Goal: Task Accomplishment & Management: Complete application form

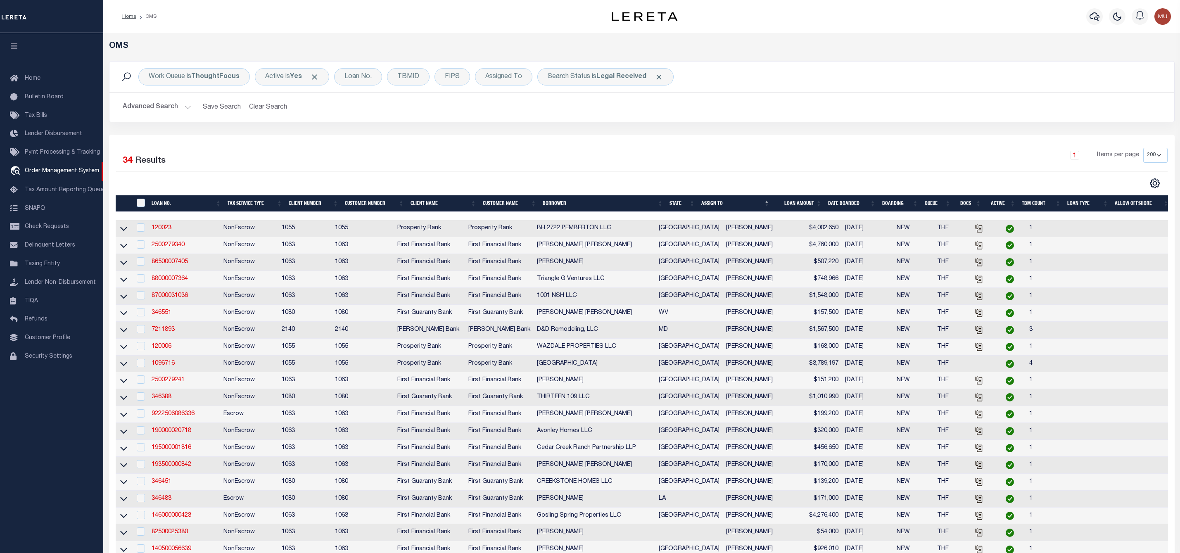
select select "200"
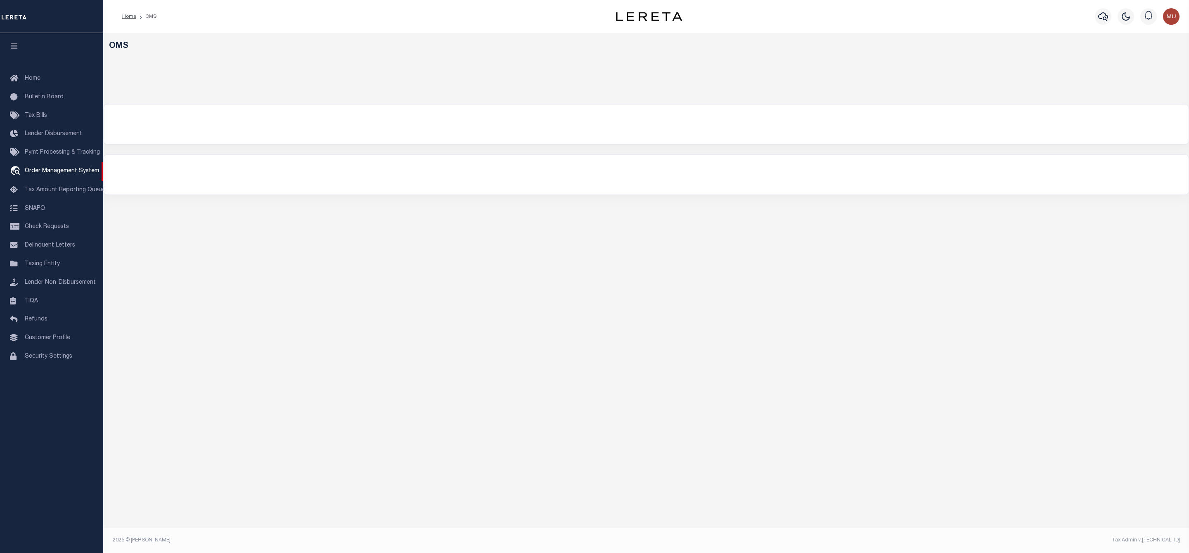
select select "200"
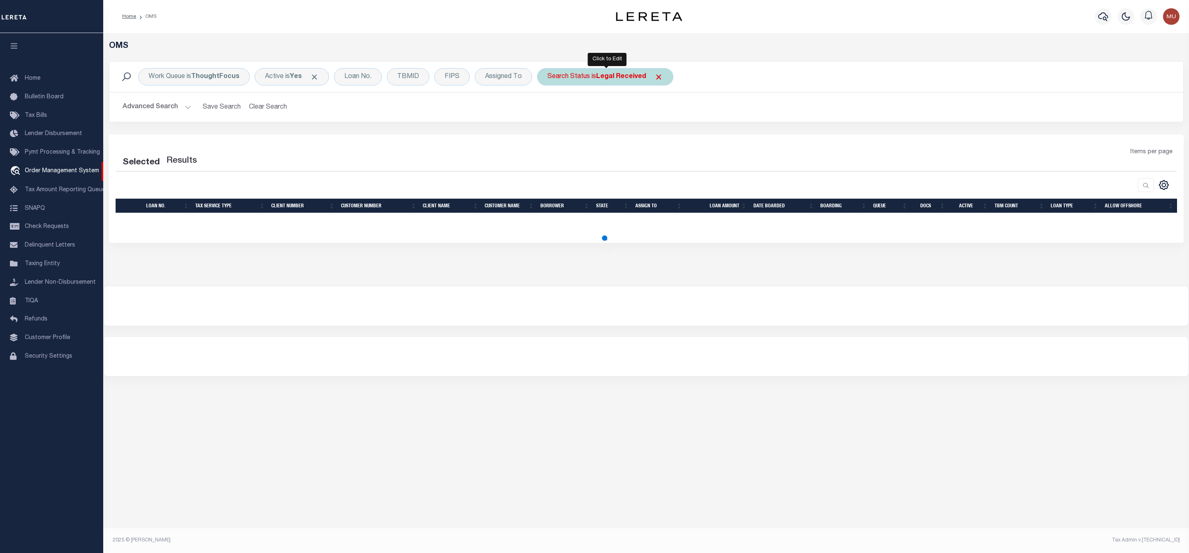
select select "200"
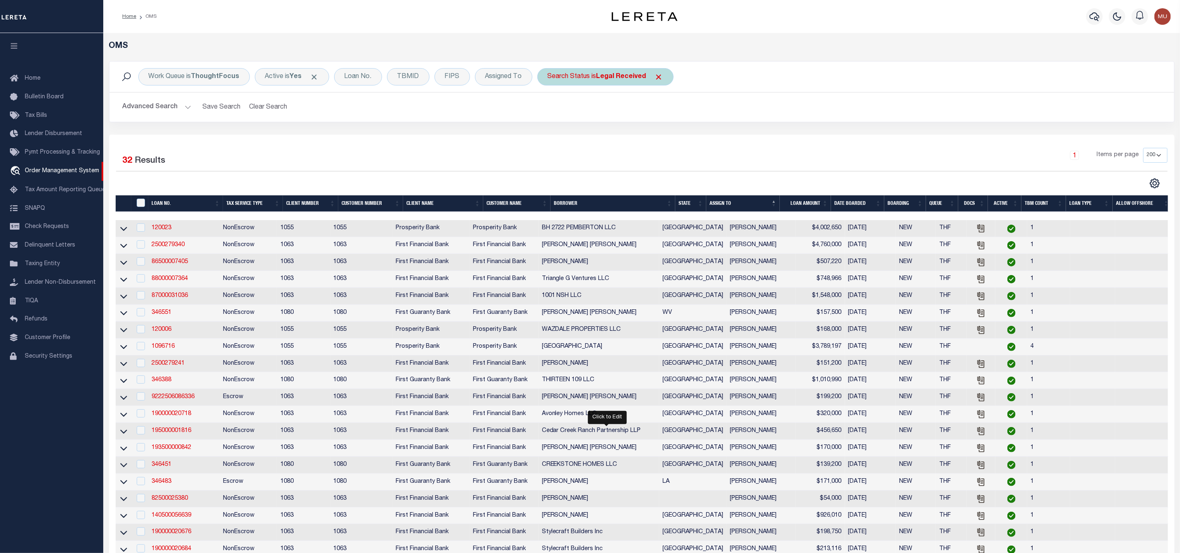
click at [584, 85] on div "Search Status is Legal Received" at bounding box center [605, 76] width 136 height 17
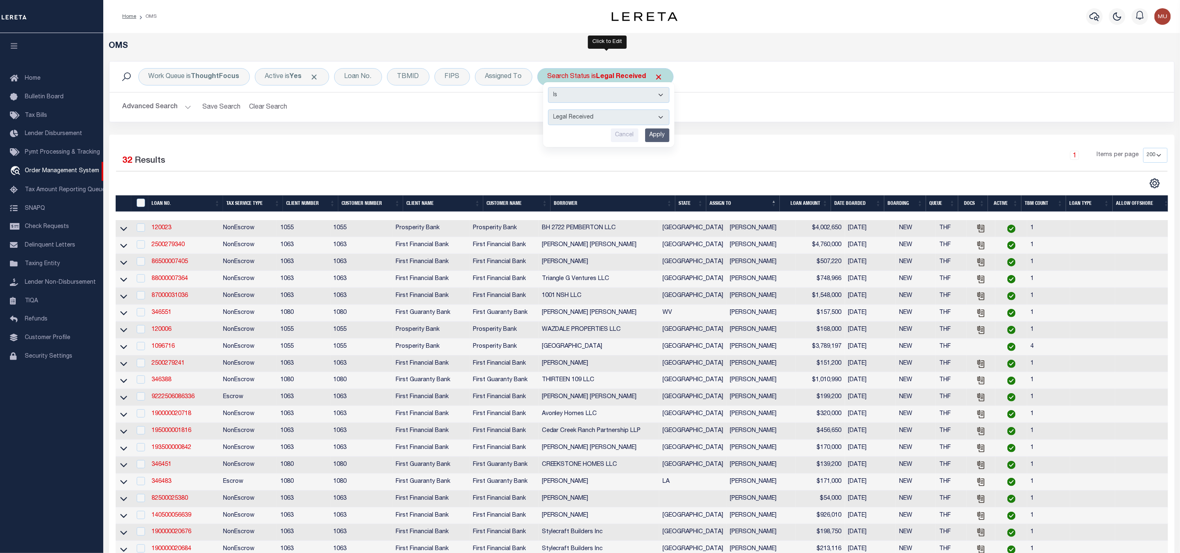
click at [577, 121] on select "Automated Search Bad Parcel Complete Duplicate Parcel High Dollar Reporting In …" at bounding box center [608, 117] width 121 height 16
select select "IP"
click at [550, 110] on select "Automated Search Bad Parcel Complete Duplicate Parcel High Dollar Reporting In …" at bounding box center [608, 117] width 121 height 16
click at [664, 140] on input "Apply" at bounding box center [657, 135] width 24 height 14
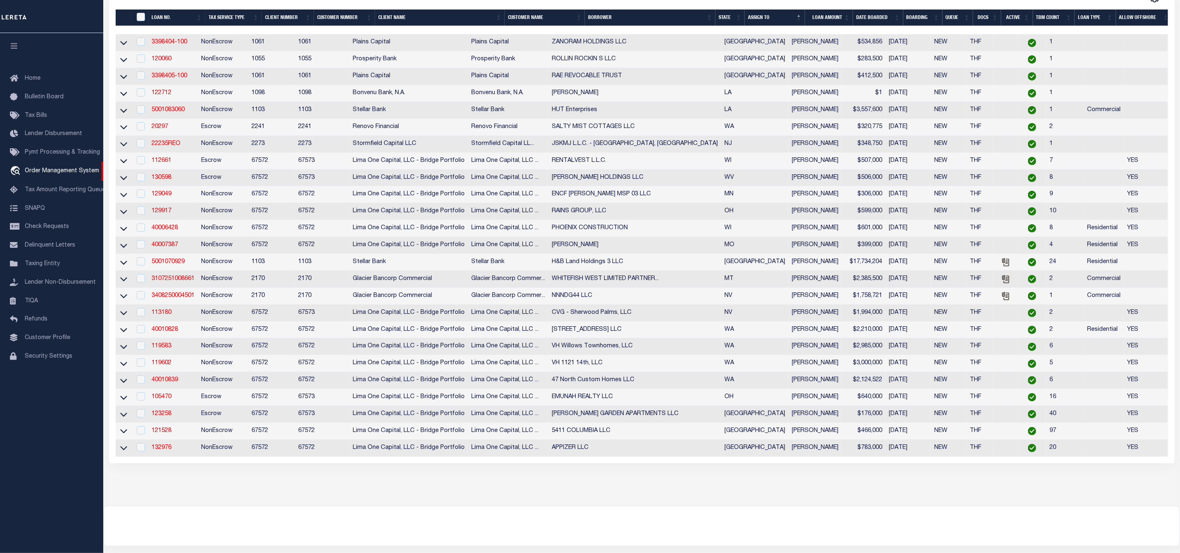
scroll to position [244, 0]
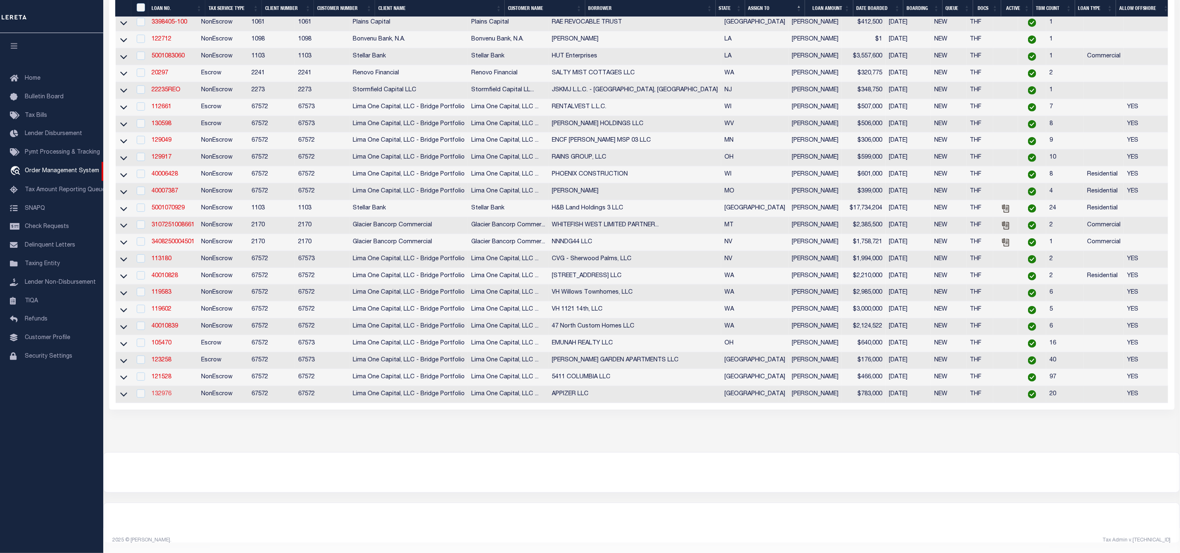
click at [155, 391] on link "132976" at bounding box center [162, 394] width 20 height 6
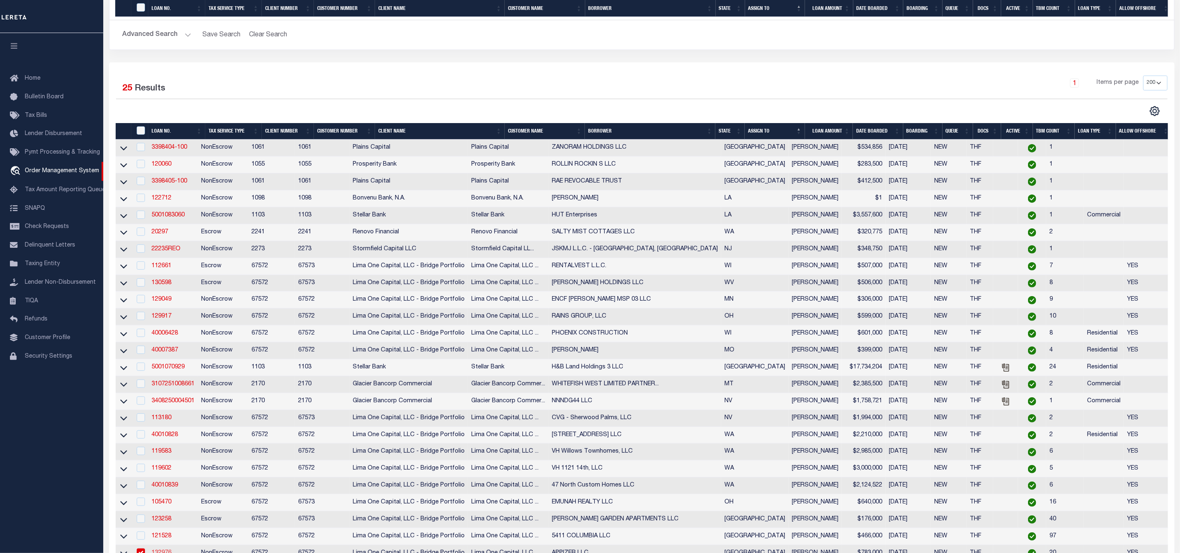
type input "132976"
type input "APPIZER LLC"
select select
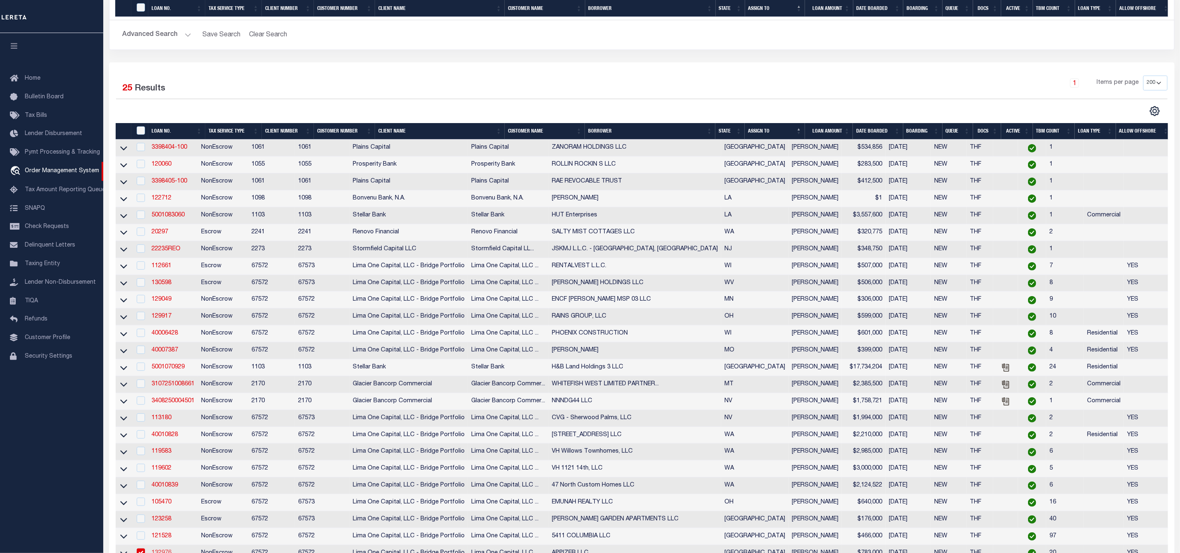
select select
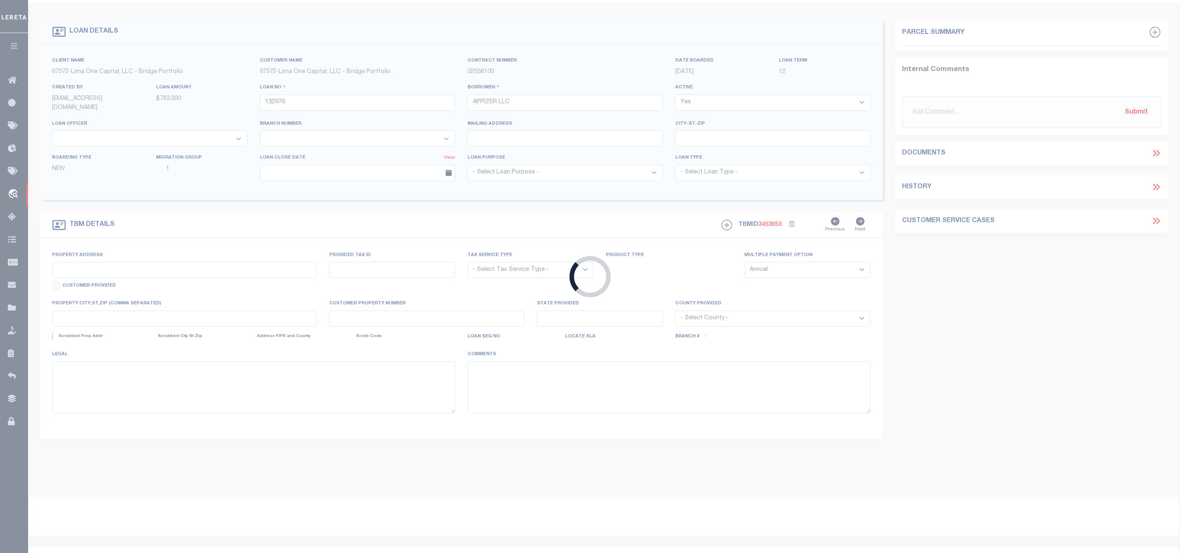
type input "7411 CORONADO AVE"
radio input "true"
select select "NonEscrow"
select select
type input "DALLAS TX 75214"
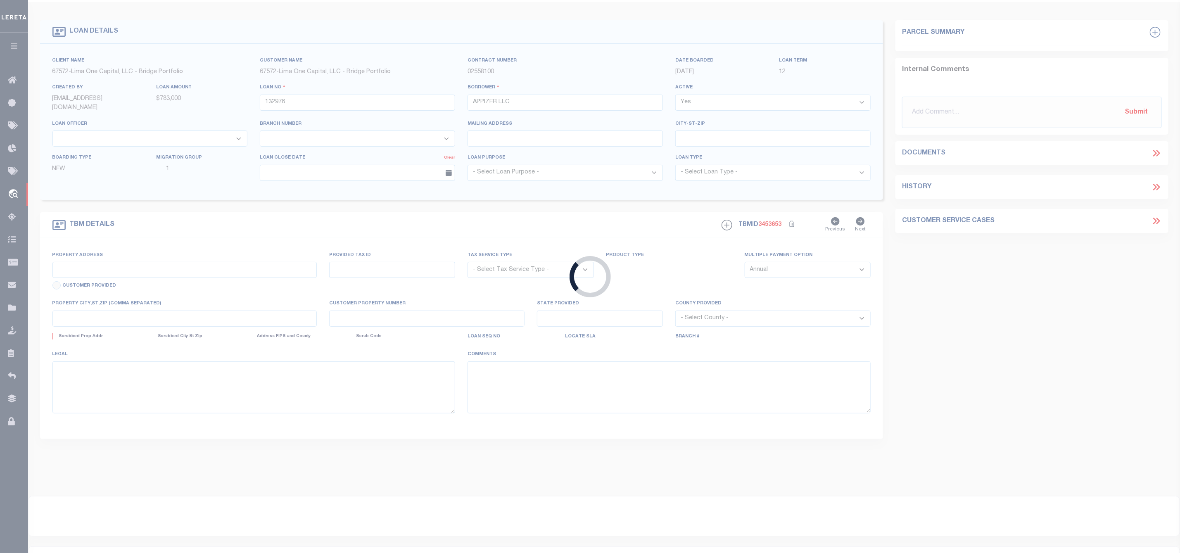
type input "132976"
type input "[GEOGRAPHIC_DATA]"
type textarea "COLLECTOR: ENTITY: PARCEL: 2698000"
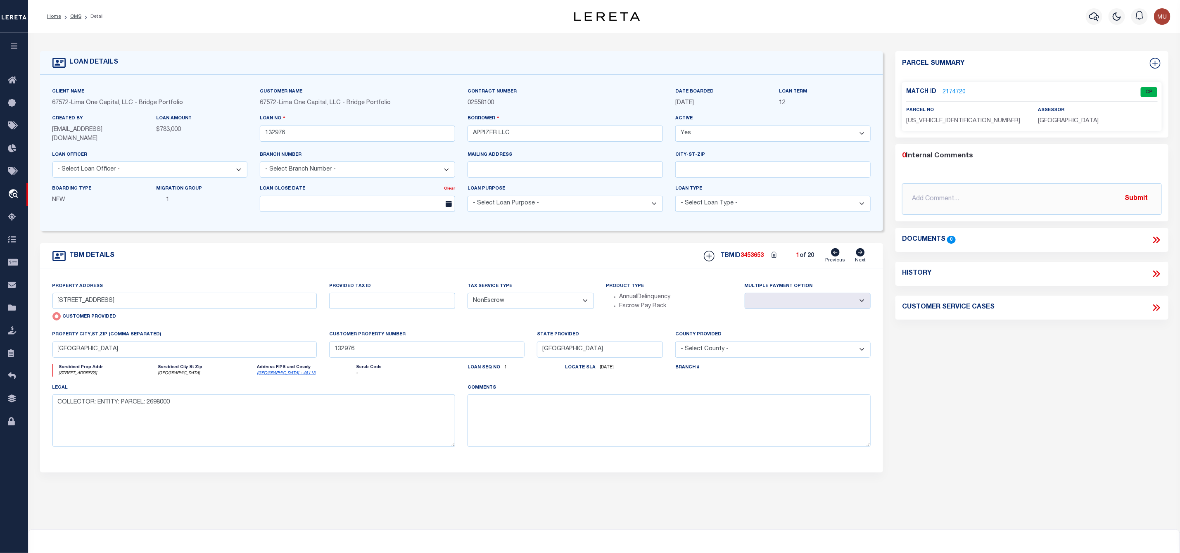
click at [954, 94] on link "2174720" at bounding box center [953, 92] width 23 height 9
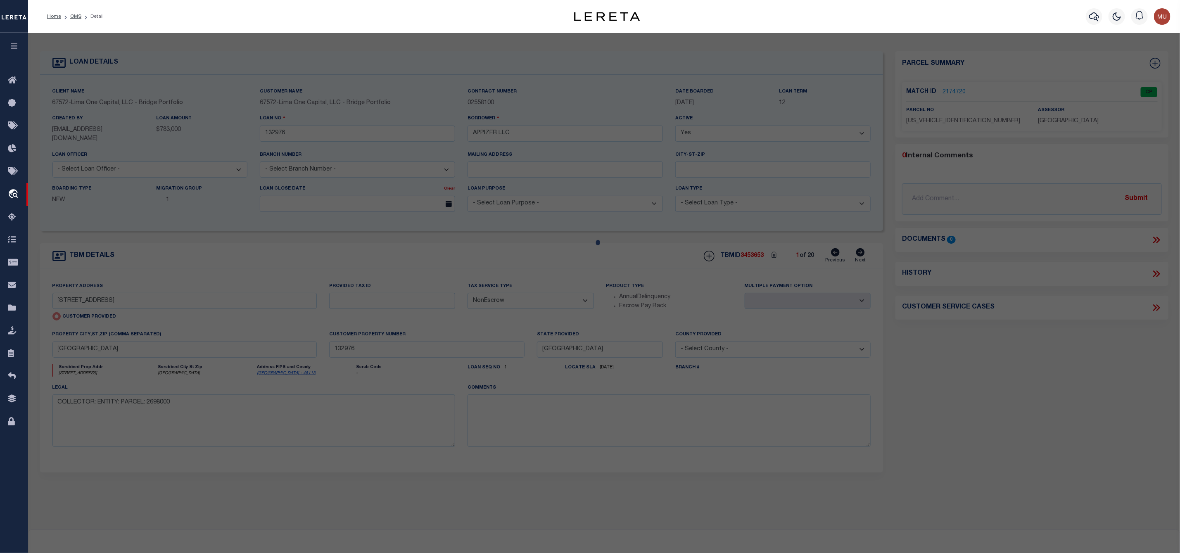
checkbox input "false"
select select "CP"
type input "CFIN 2022RTL1 REO LLC"
select select "AGW"
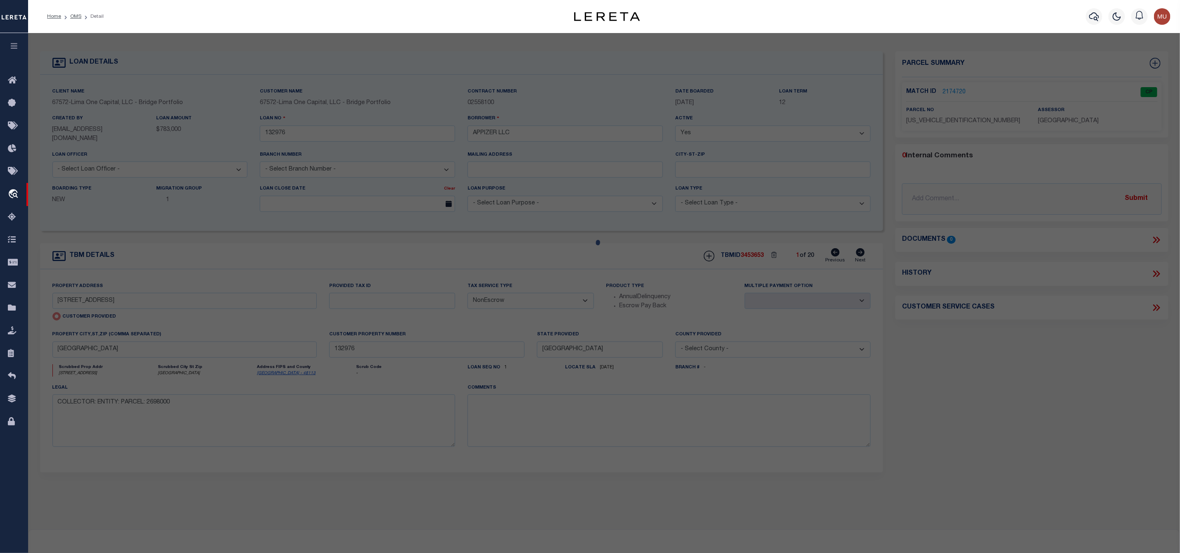
select select "ADD"
type input "7411 CORONADO AVE"
type input "DALLAS TX 75214"
type textarea "SOLA WHITE ROCK BLK B/2698 LT 4 ACS 0.692"
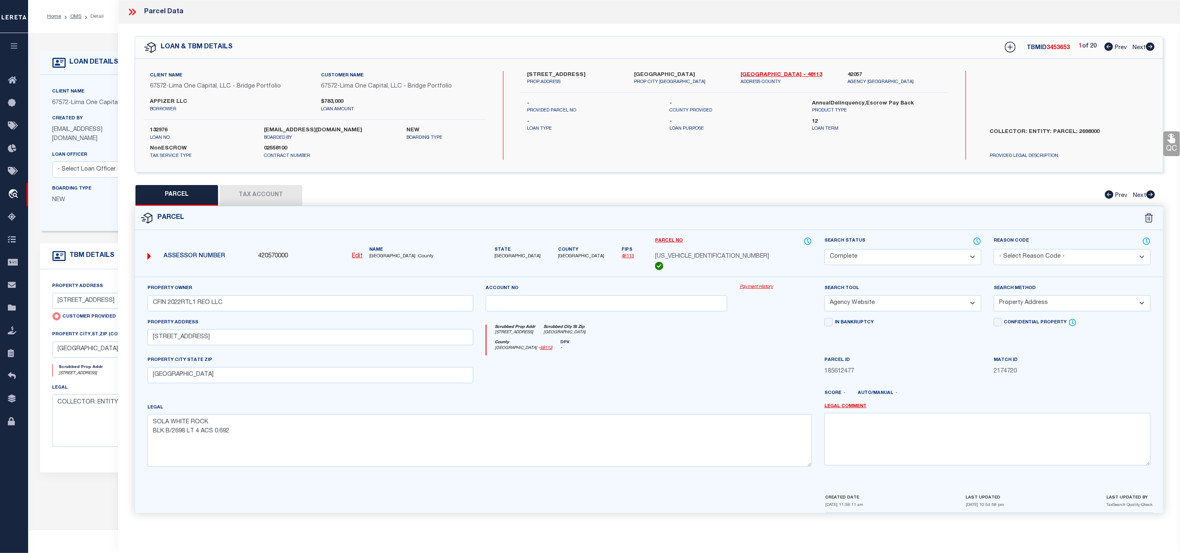
click at [1145, 46] on span "Next" at bounding box center [1138, 48] width 13 height 6
select select "AS"
select select
checkbox input "false"
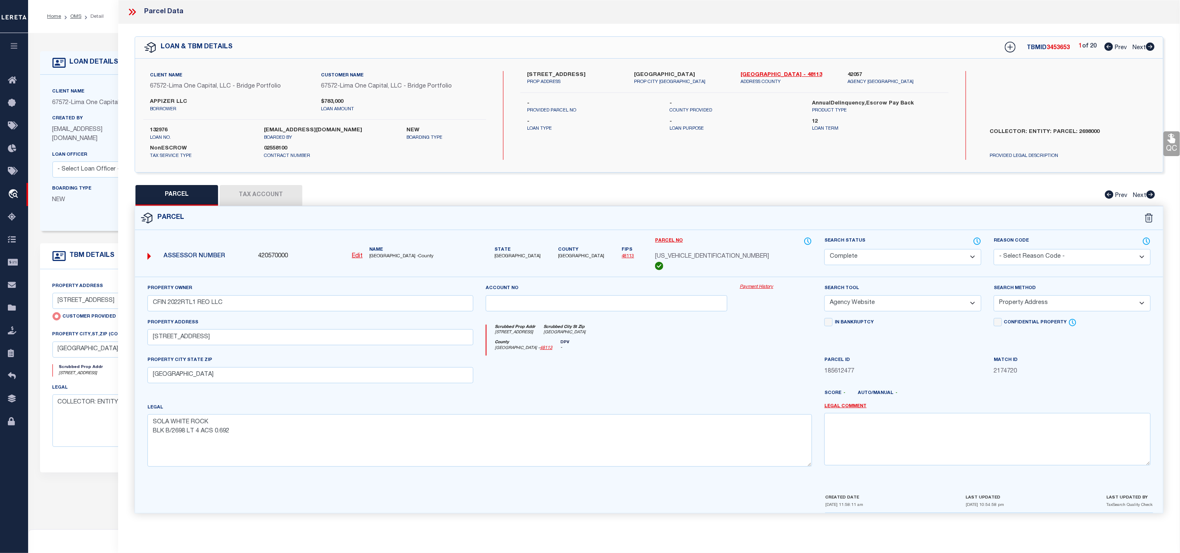
checkbox input "false"
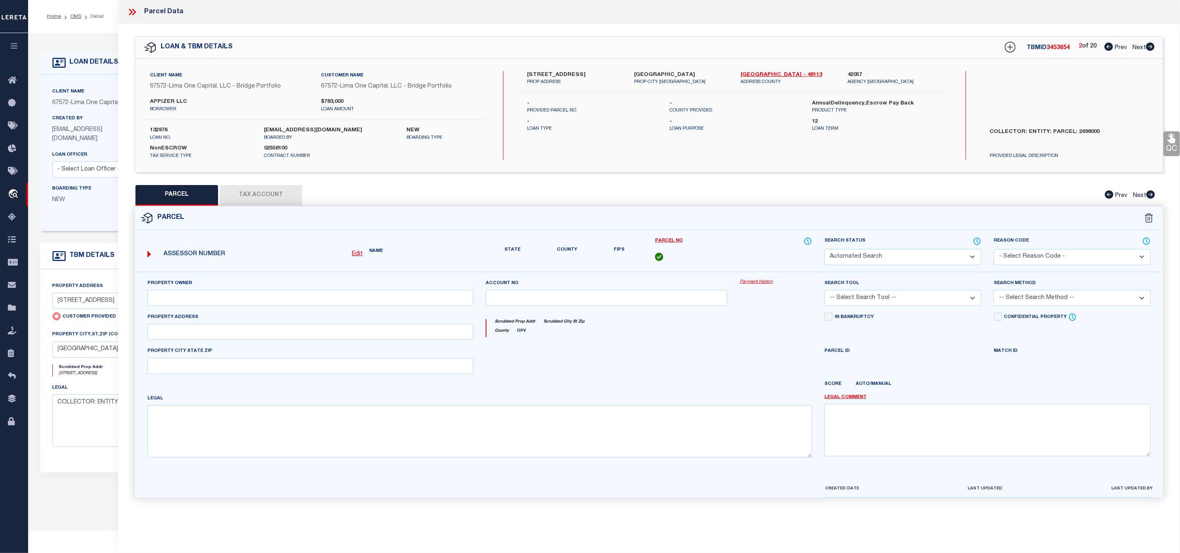
select select "PR"
type input "7411 CORONADO AVE UNIT 405"
checkbox input "false"
type input "DALLAS TX 75214"
type textarea "Legacy Inactive"
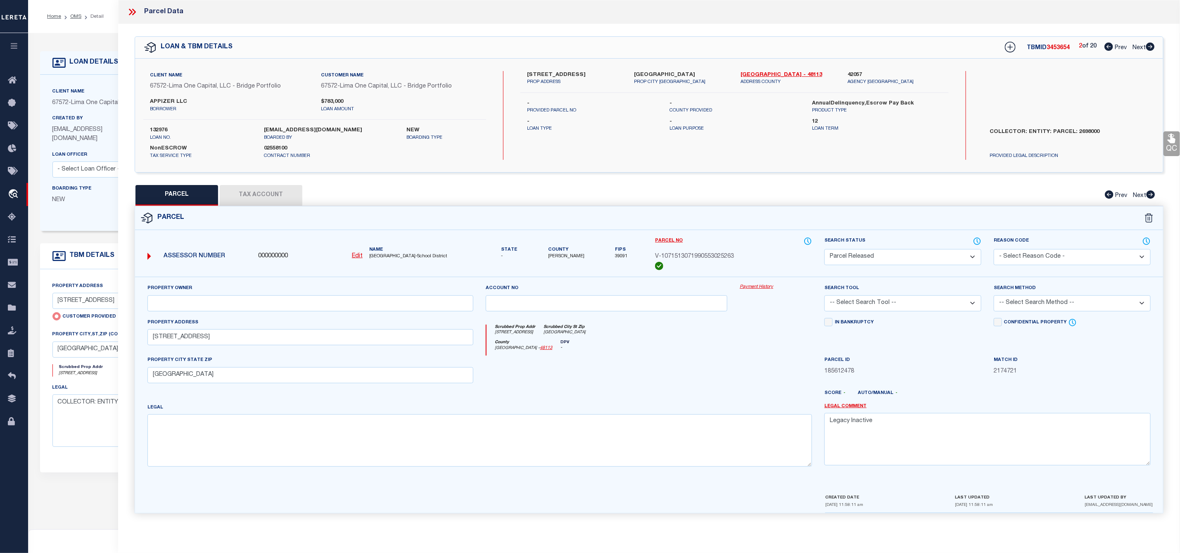
click at [1145, 46] on span "Next" at bounding box center [1138, 48] width 13 height 6
select select "AS"
checkbox input "false"
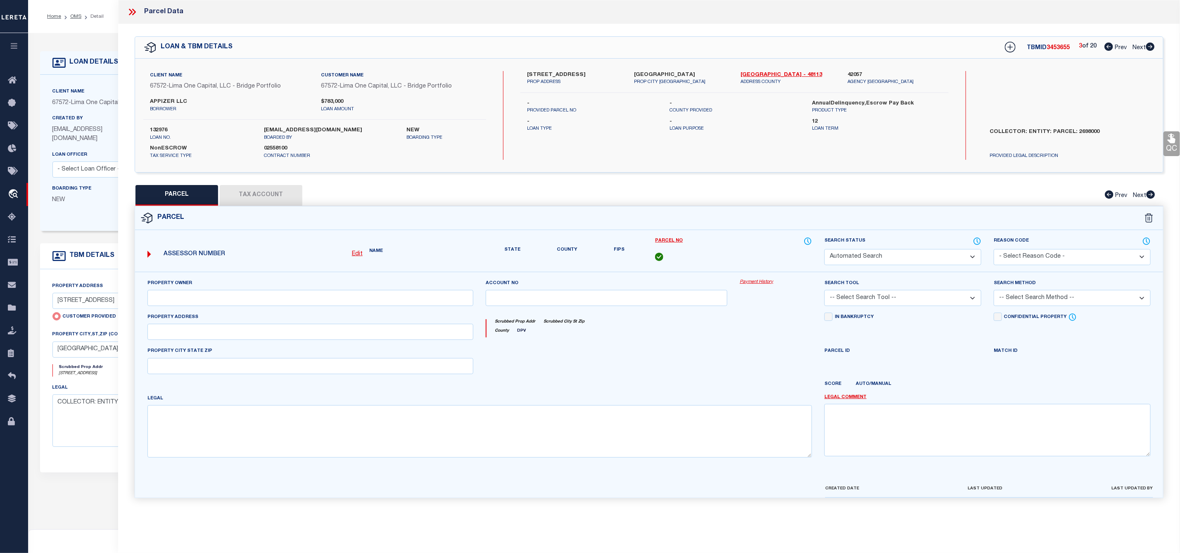
select select "PR"
type input "7411 CORONADO AVE UNIT 302"
checkbox input "false"
type input "DALLAS TX 75214"
type textarea "Legacy Inactive"
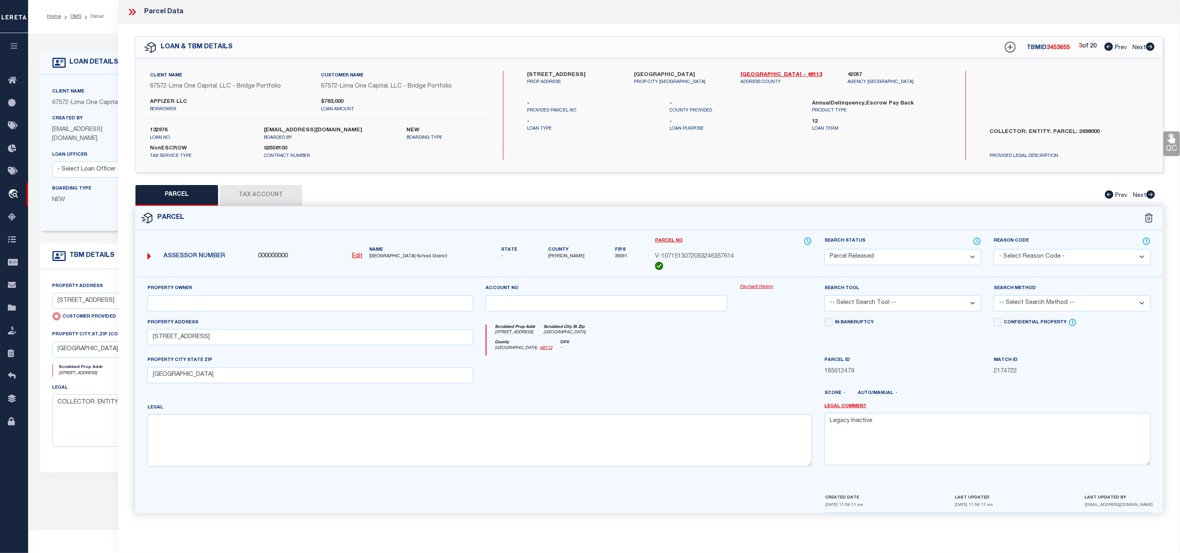
click at [1145, 46] on span "Next" at bounding box center [1138, 48] width 13 height 6
select select "AS"
checkbox input "false"
select select "PR"
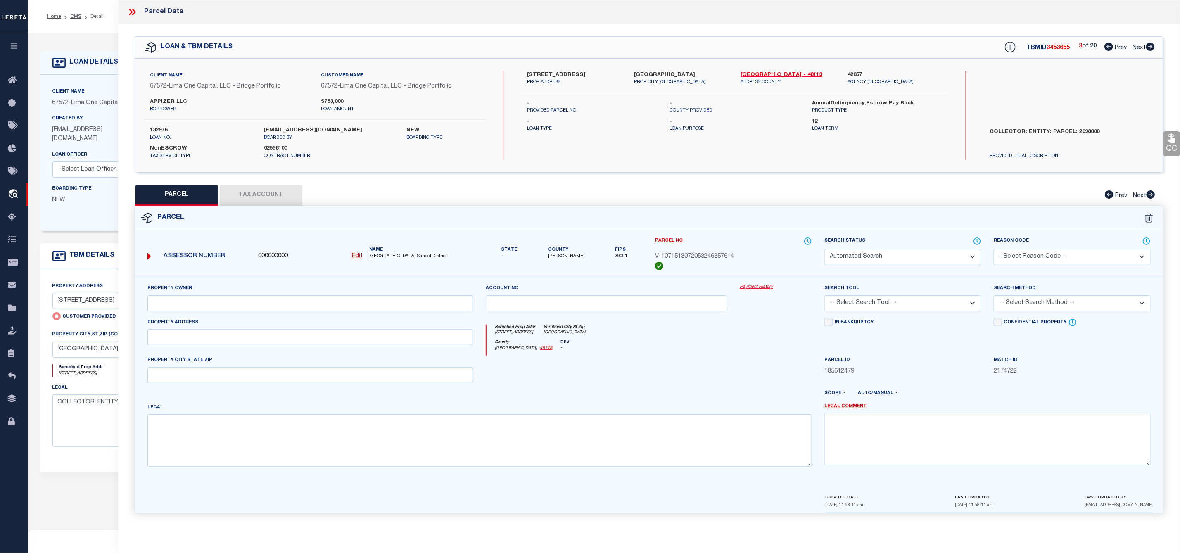
type input "7411 CORONADO AVE UNIT 303"
checkbox input "false"
type input "DALLAS TX 75214"
type textarea "Legacy Inactive"
click at [1145, 46] on span "Next" at bounding box center [1138, 48] width 13 height 6
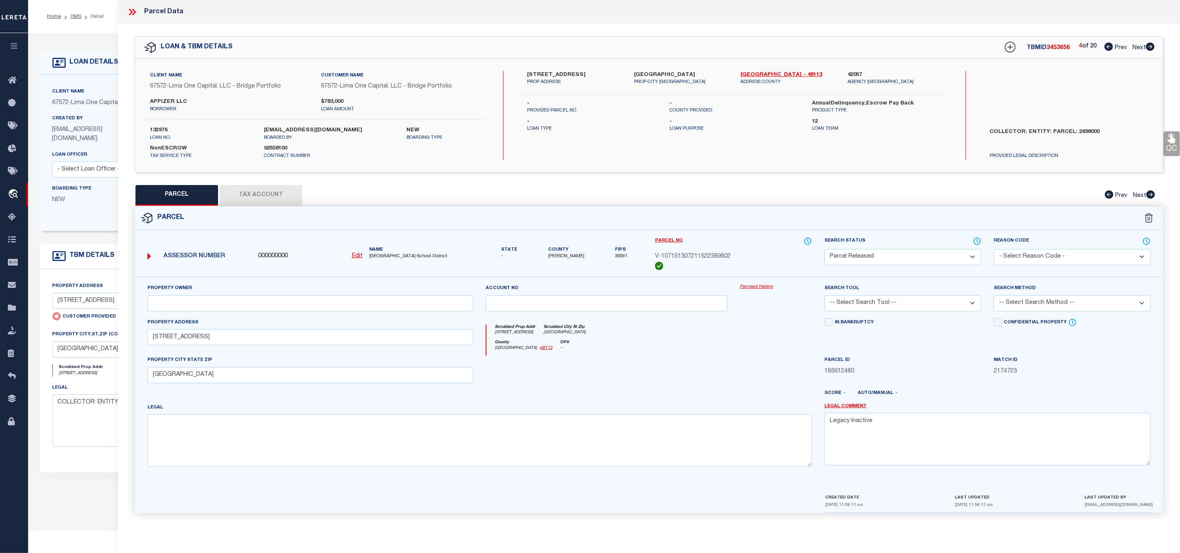
select select "AS"
checkbox input "false"
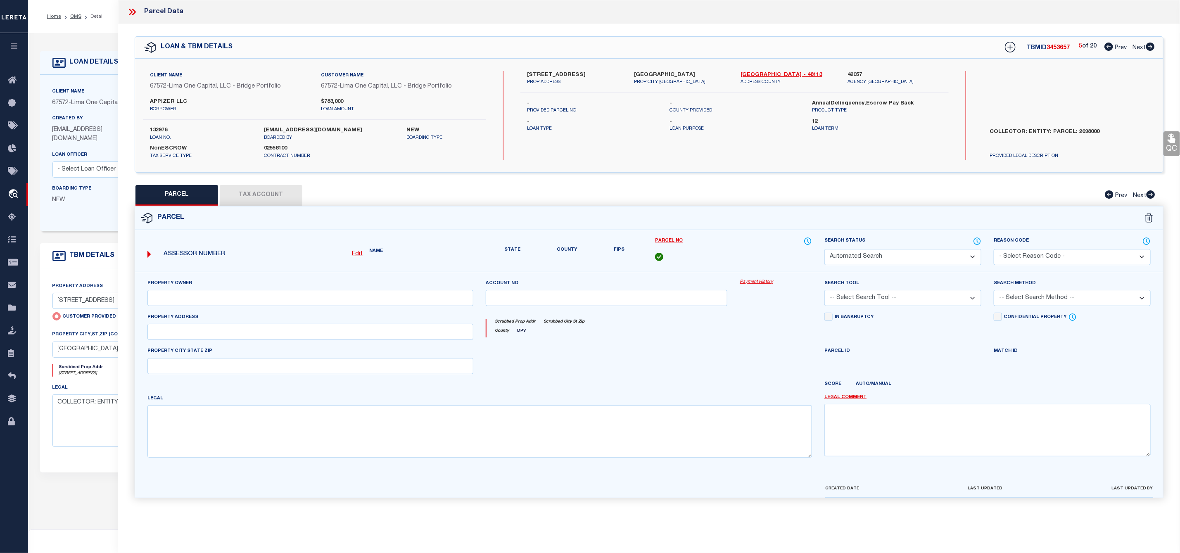
select select "PR"
type input "7411 CORONADO AVE UNIT 304"
checkbox input "false"
type input "DALLAS TX 75214"
type textarea "Legacy Inactive"
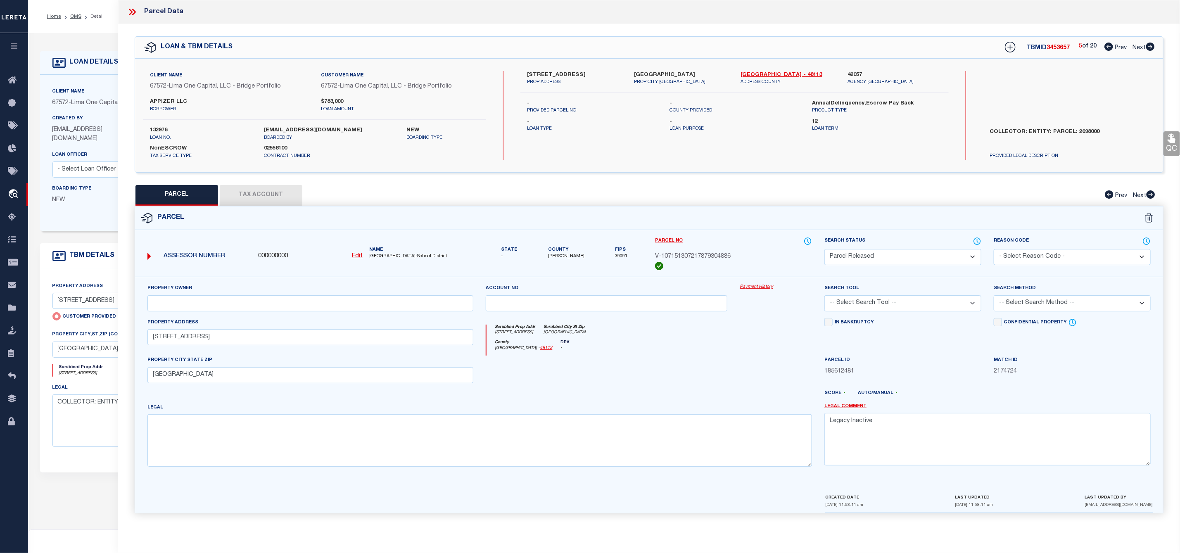
click at [1145, 46] on span "Next" at bounding box center [1138, 48] width 13 height 6
select select "AS"
checkbox input "false"
select select "PR"
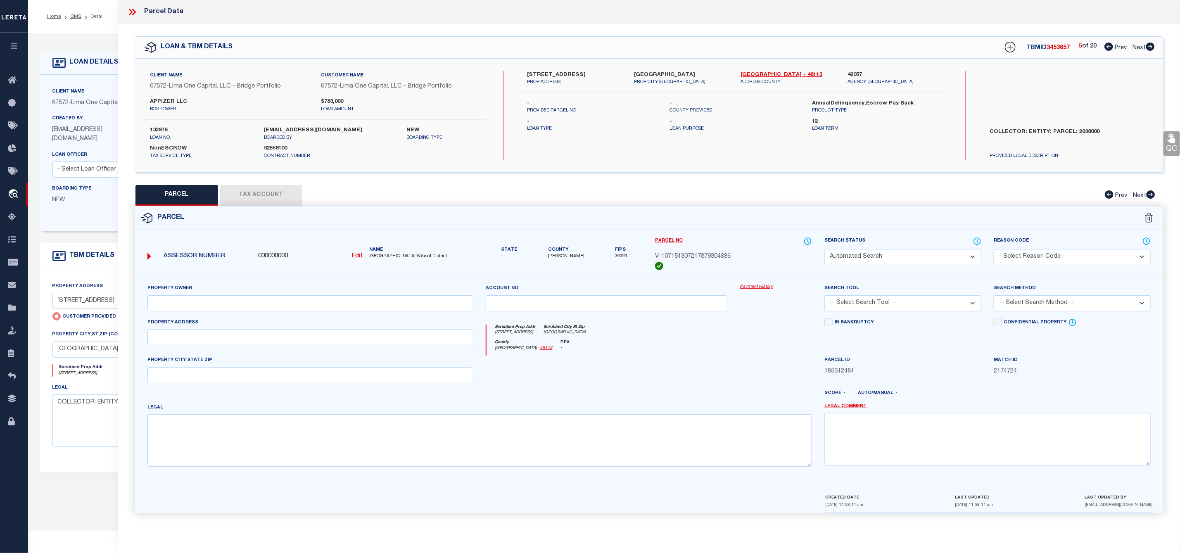
type input "7411 CORONADO AVE UNIT 305"
checkbox input "false"
type input "DALLAS TX 75214"
type textarea "Legacy Inactive"
click at [1145, 46] on span "Next" at bounding box center [1138, 48] width 13 height 6
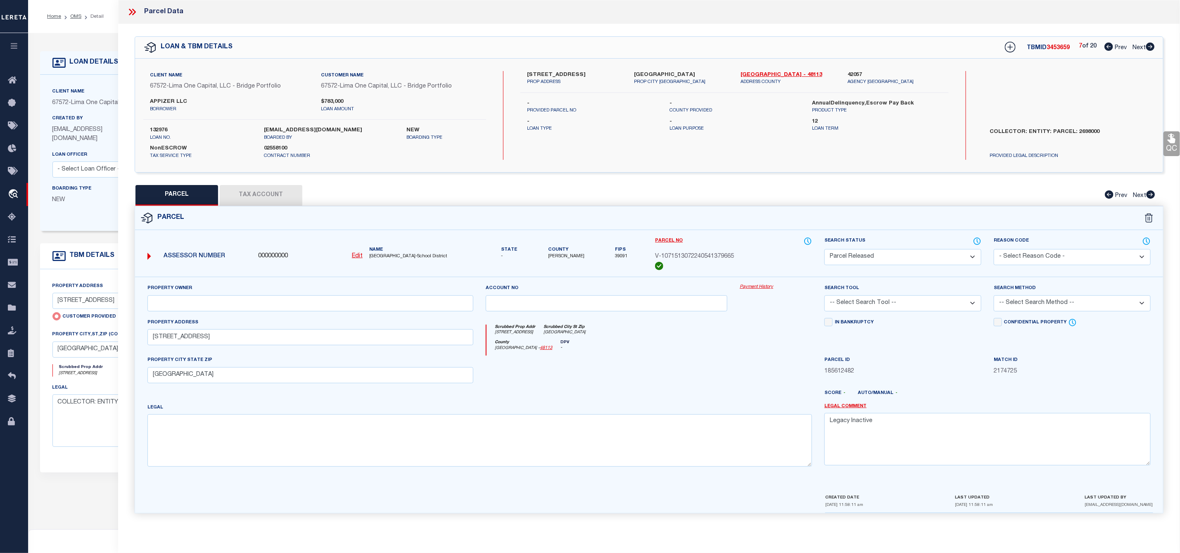
select select "AS"
checkbox input "false"
select select "PR"
type input "7411 CORONADO AVE UNIT 401"
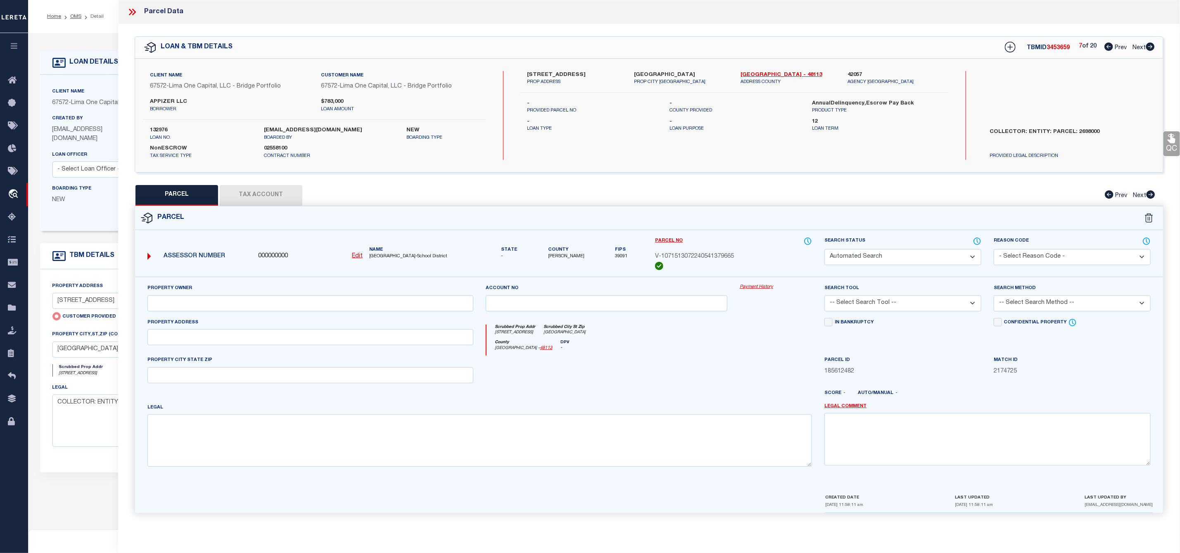
checkbox input "false"
type input "DALLAS TX 75214"
type textarea "Legacy Inactive"
click at [1145, 46] on span "Next" at bounding box center [1138, 48] width 13 height 6
select select "AS"
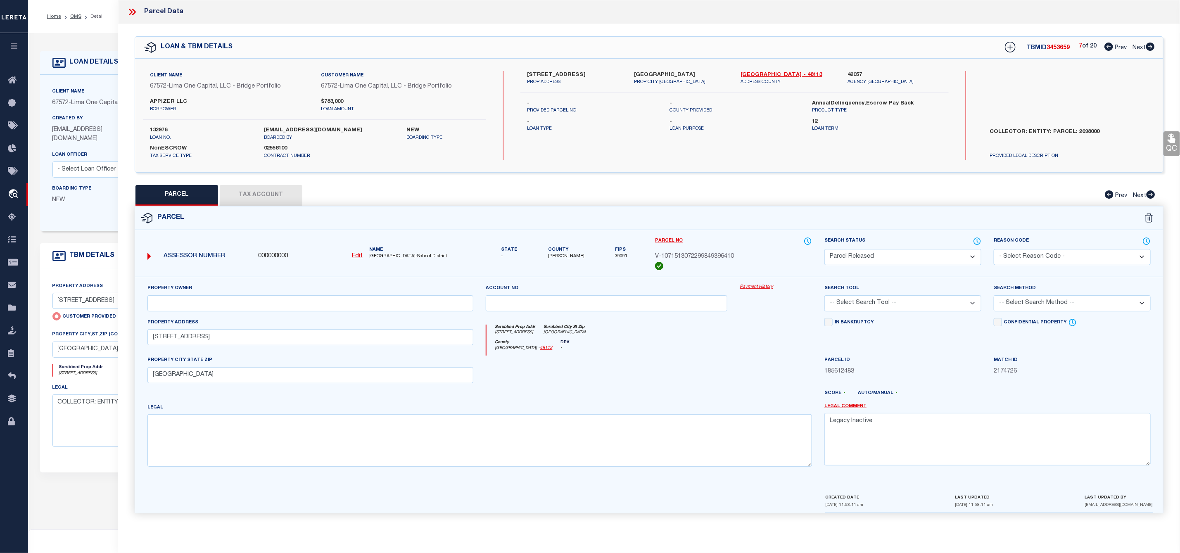
checkbox input "false"
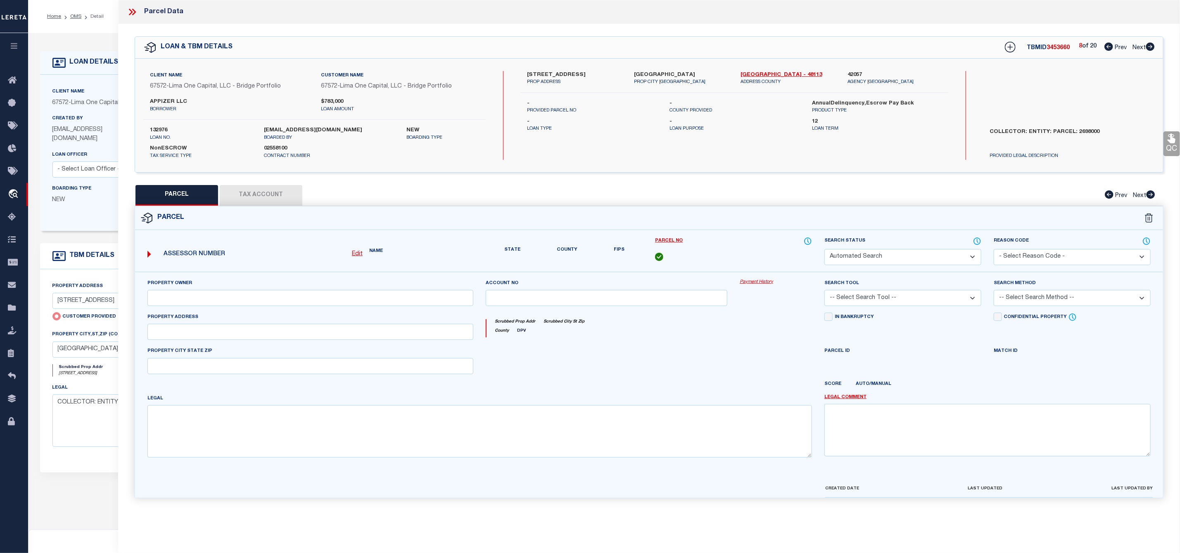
select select "PR"
type input "7411 CORONADO AVE UNIT 402"
checkbox input "false"
type input "DALLAS TX 75214"
type textarea "Legacy Inactive"
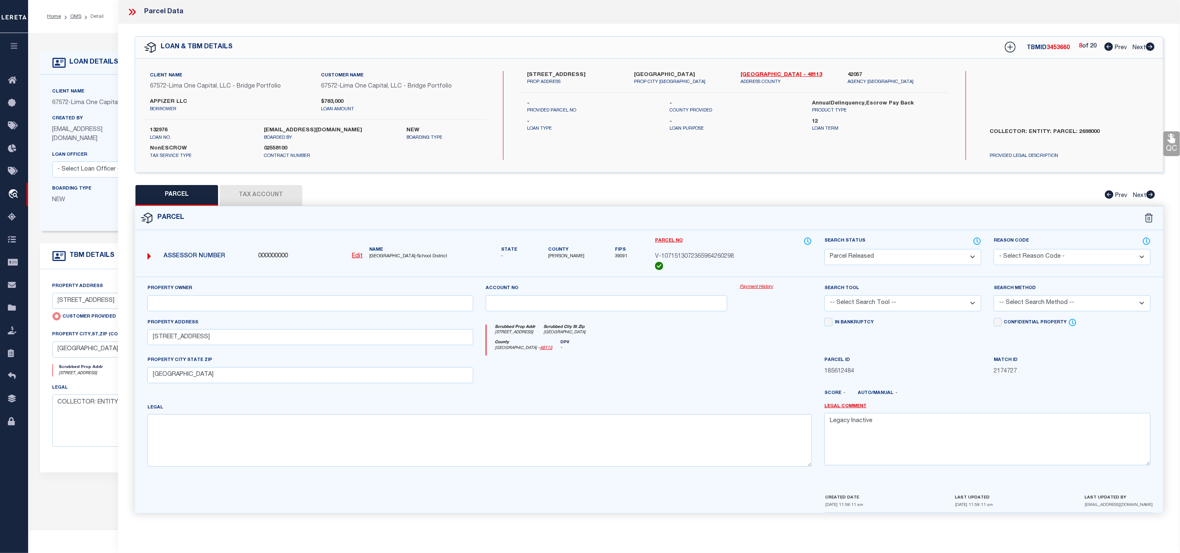
click at [1145, 46] on span "Next" at bounding box center [1138, 48] width 13 height 6
select select "AS"
checkbox input "false"
select select "PR"
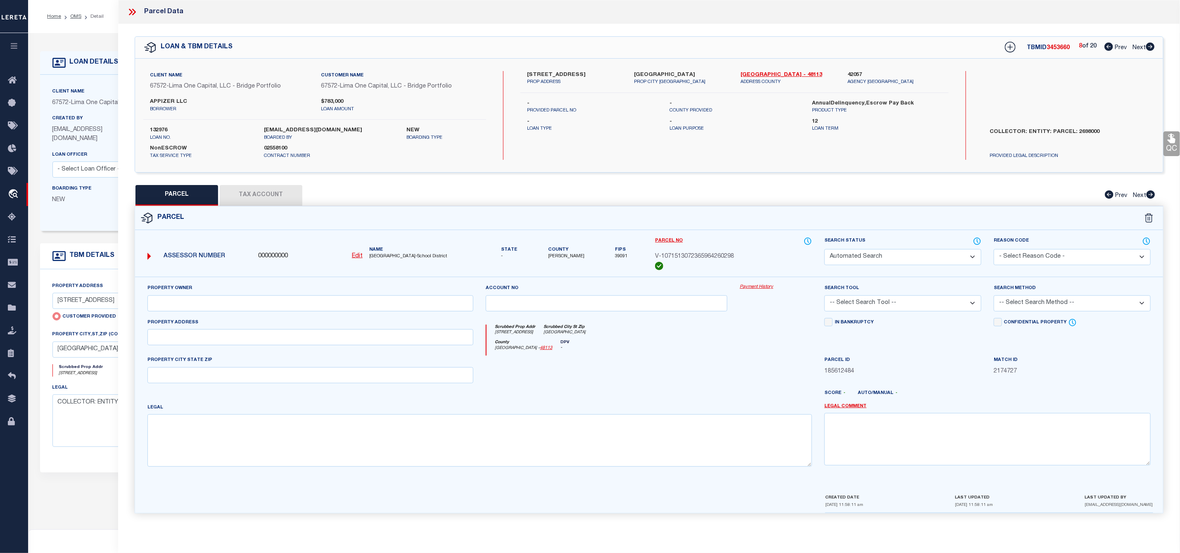
type input "7411 CORONADO AVE UNIT 403"
checkbox input "false"
type input "DALLAS TX 75214"
type textarea "Legacy Inactive"
click at [1145, 46] on span "Next" at bounding box center [1138, 48] width 13 height 6
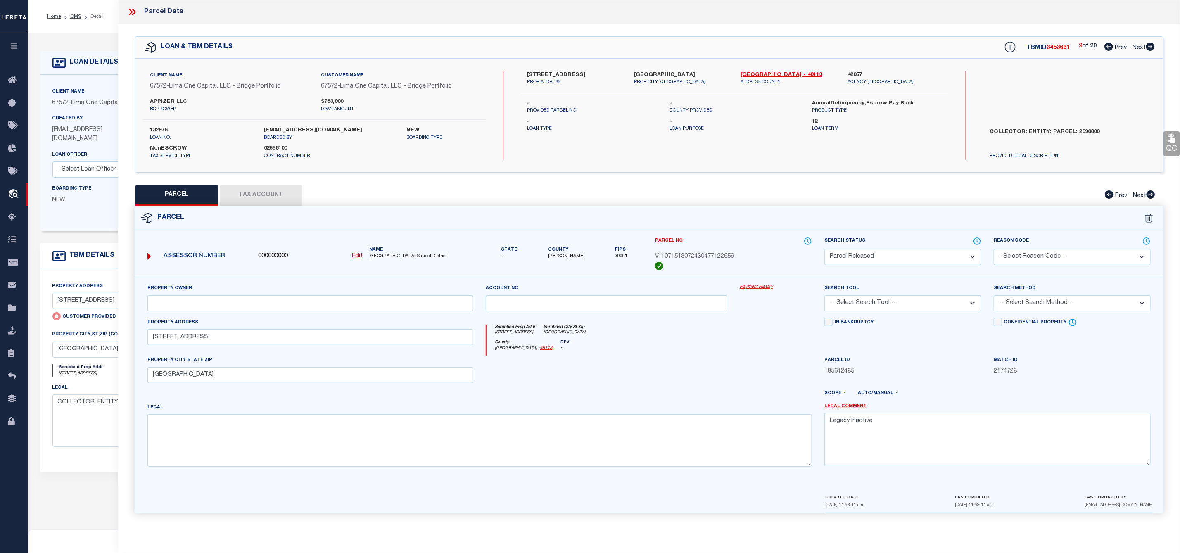
select select "AS"
checkbox input "false"
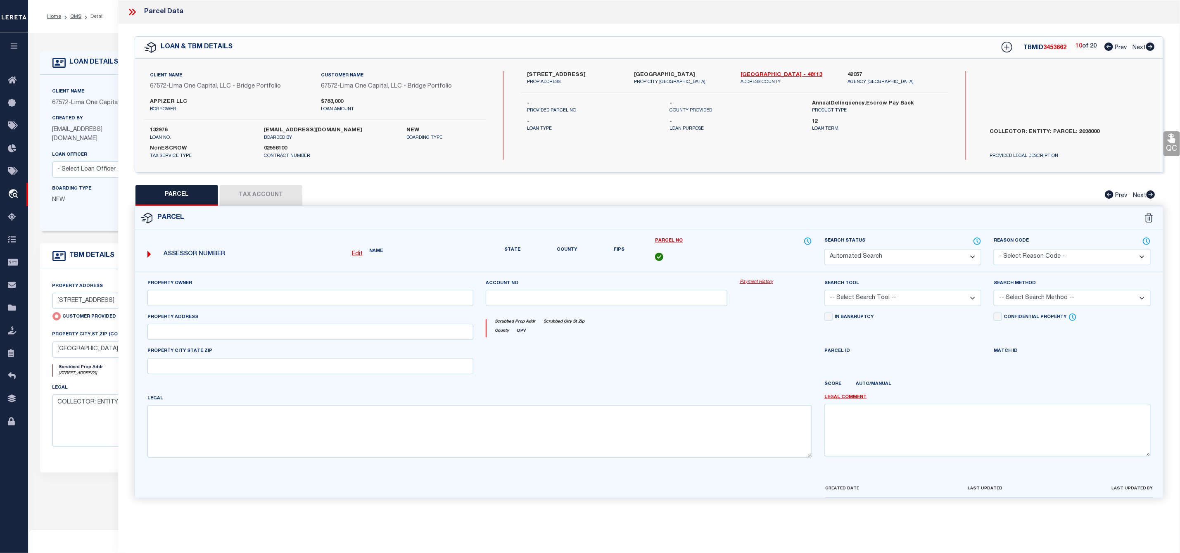
select select "PR"
type input "7411 CORONADO AVE UNIT 404"
checkbox input "false"
type input "DALLAS TX 75214"
type textarea "Legacy Inactive"
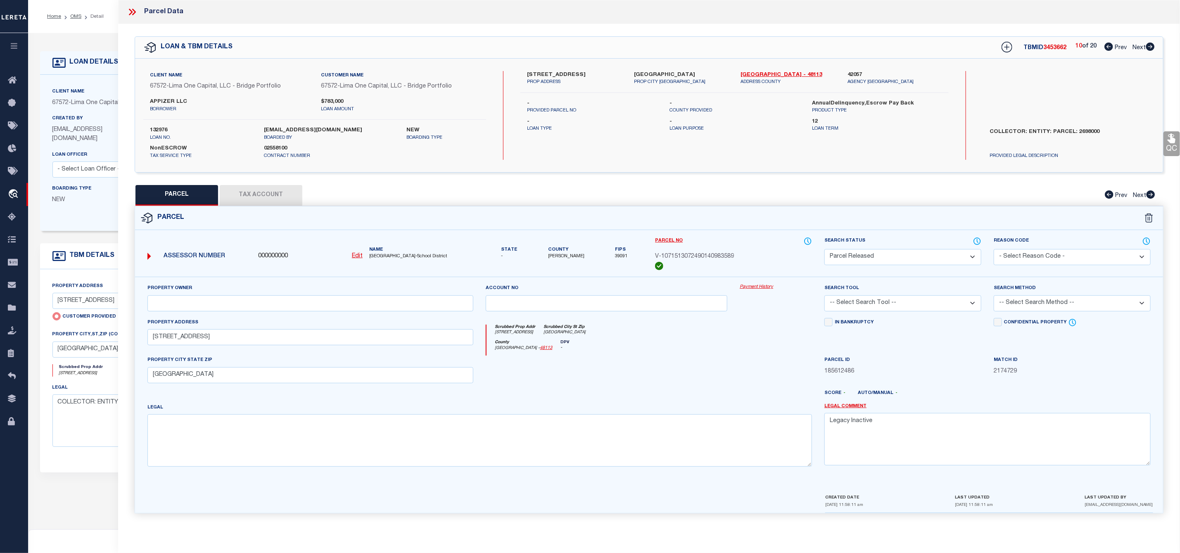
click at [1145, 46] on span "Next" at bounding box center [1138, 48] width 13 height 6
select select "AS"
checkbox input "false"
select select "IP"
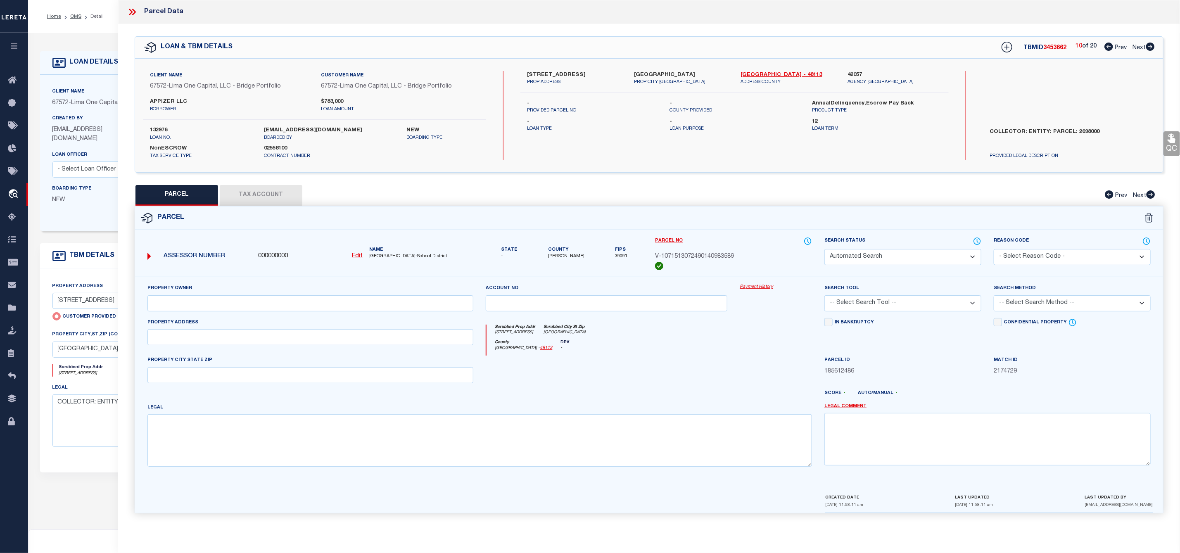
checkbox input "false"
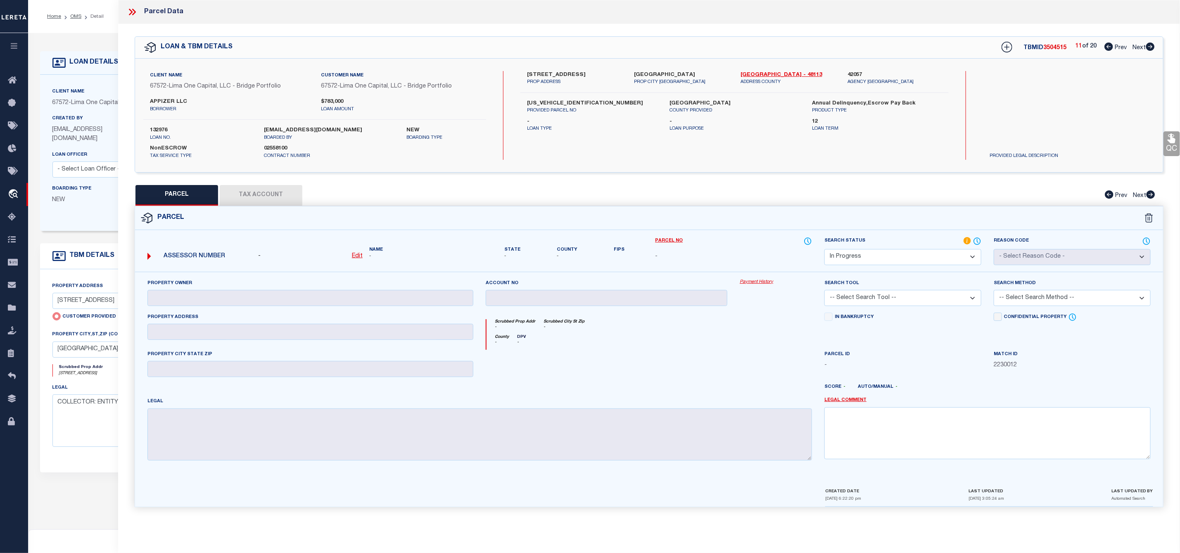
click at [1145, 46] on span "Next" at bounding box center [1138, 48] width 13 height 6
select select "AS"
checkbox input "false"
select select "IP"
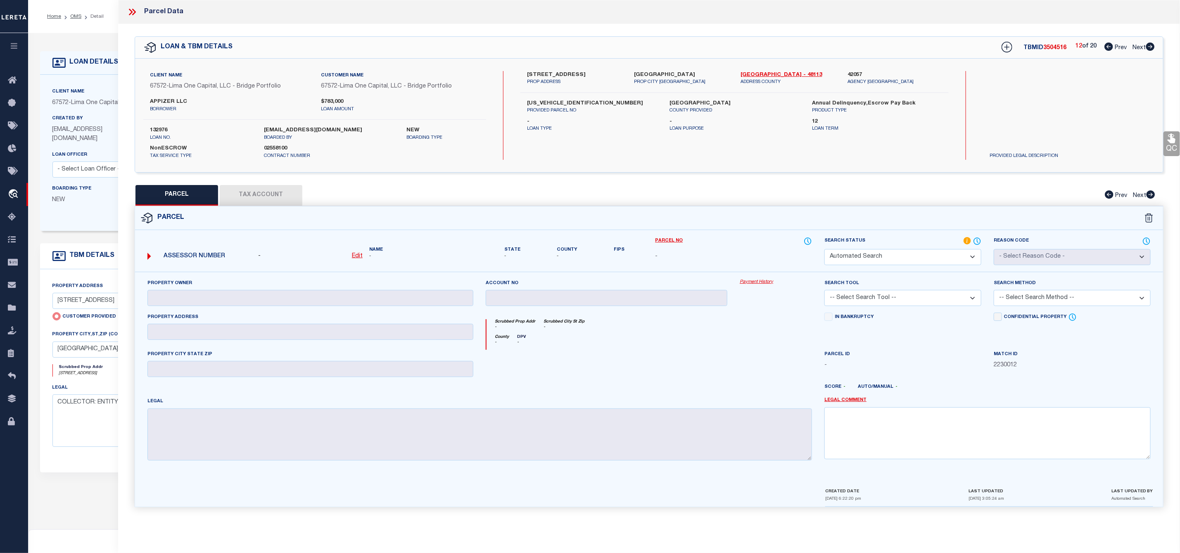
checkbox input "false"
click at [1115, 47] on span "Prev" at bounding box center [1121, 48] width 12 height 6
select select "AS"
checkbox input "false"
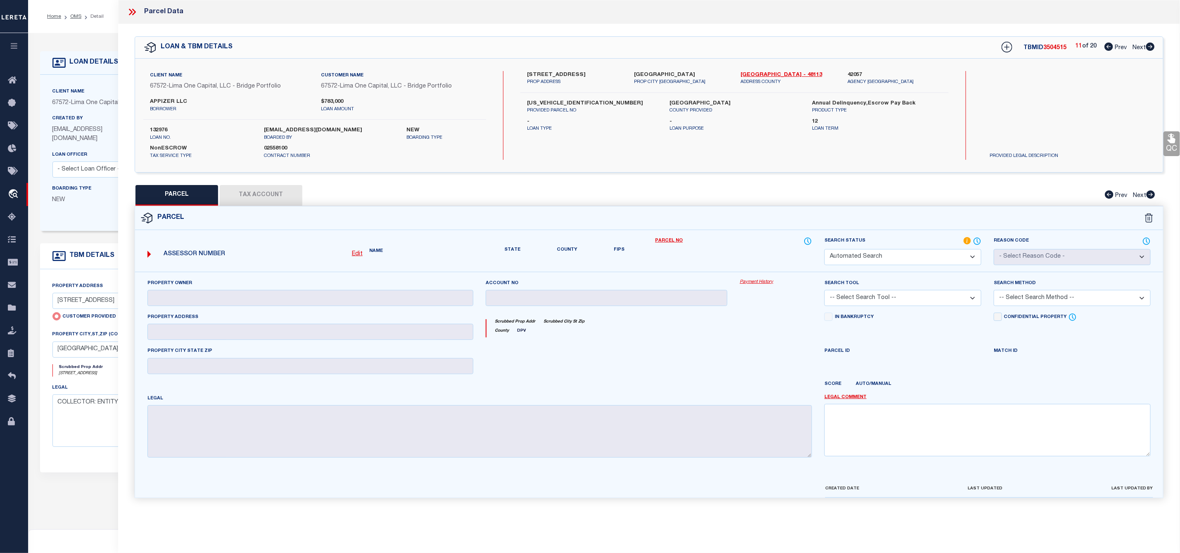
select select "IP"
checkbox input "false"
click at [1115, 47] on span "Prev" at bounding box center [1121, 48] width 12 height 6
select select "AS"
checkbox input "false"
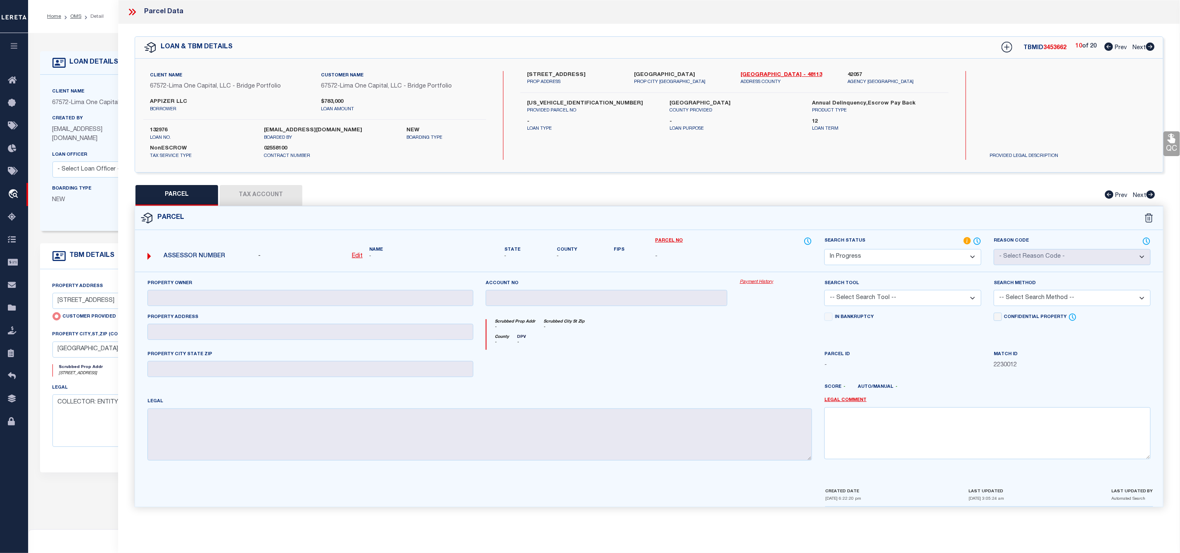
checkbox input "false"
select select "PR"
type input "7411 CORONADO AVE UNIT 404"
checkbox input "false"
type input "DALLAS TX 75214"
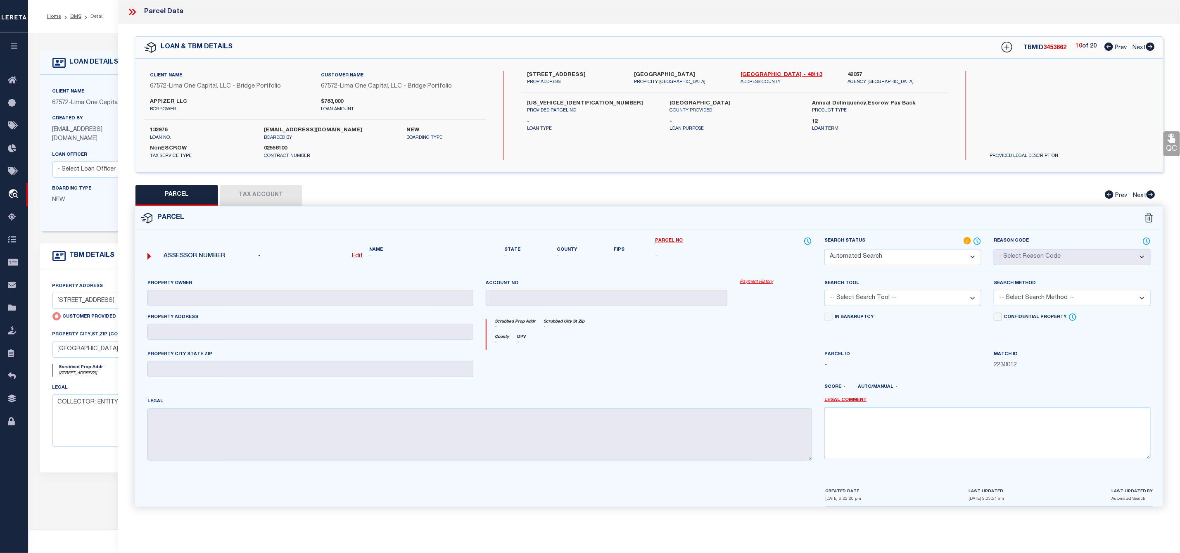
type textarea "Legacy Inactive"
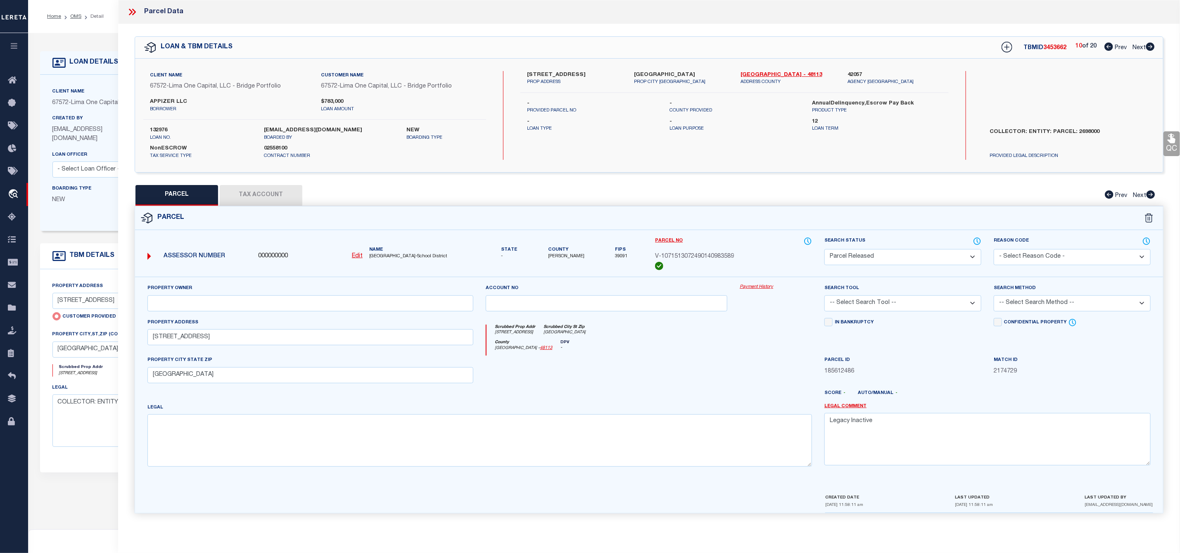
click at [1149, 45] on icon at bounding box center [1150, 47] width 9 height 8
select select "AS"
checkbox input "false"
select select "IP"
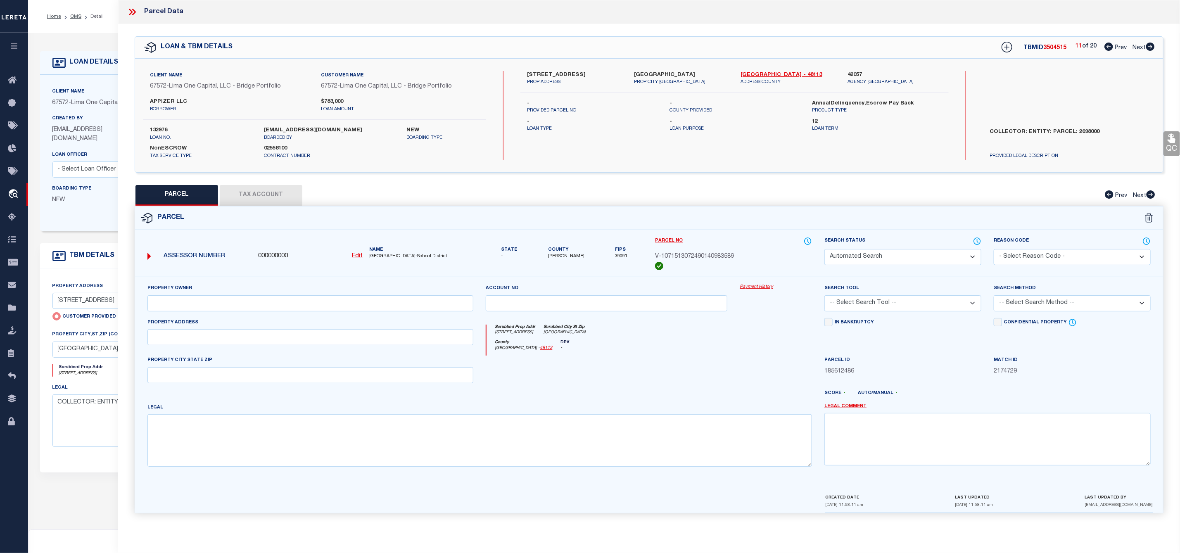
checkbox input "false"
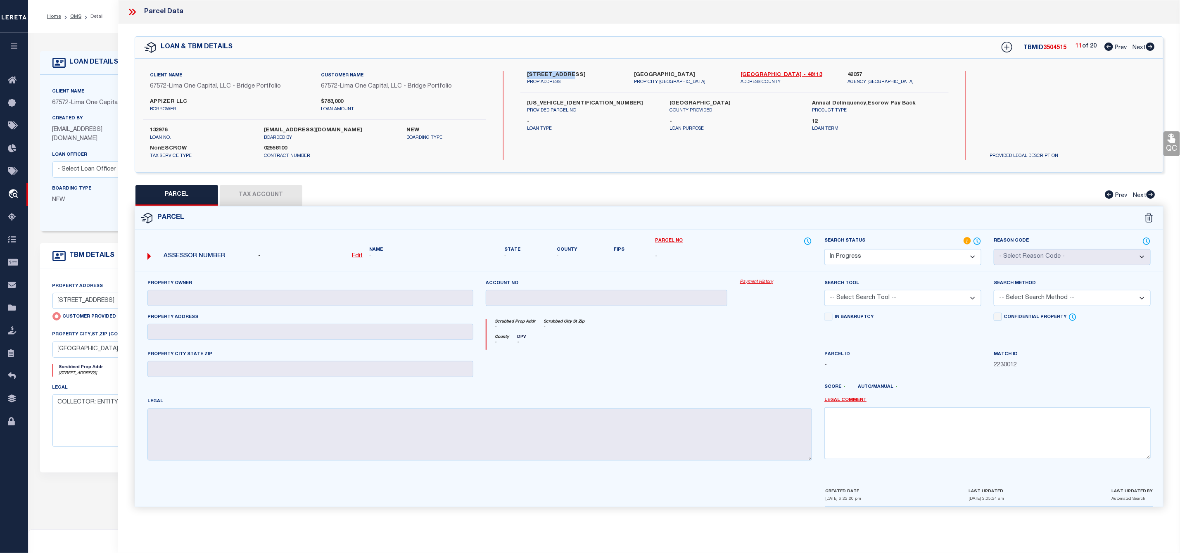
drag, startPoint x: 528, startPoint y: 72, endPoint x: 565, endPoint y: 76, distance: 37.4
click at [565, 76] on label "7411 Coronado Ave Unit 301" at bounding box center [574, 75] width 95 height 8
copy label "7411 Coronado"
click at [577, 82] on p "PROP ADDRESS" at bounding box center [574, 82] width 95 height 7
click at [546, 73] on label "7411 Coronado Ave Unit 301" at bounding box center [574, 75] width 95 height 8
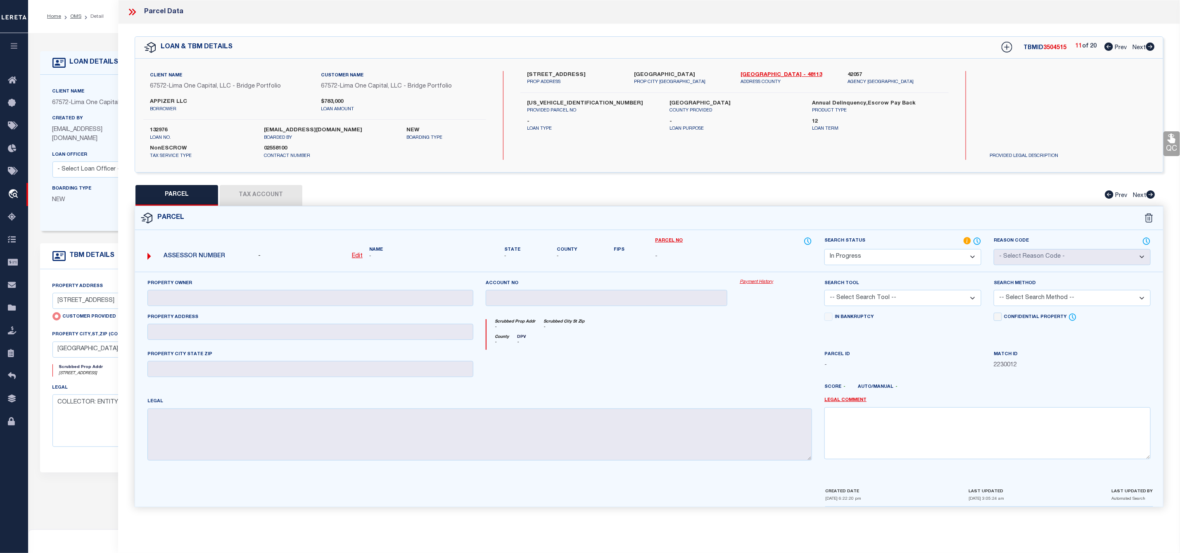
click at [546, 73] on label "7411 Coronado Ave Unit 301" at bounding box center [574, 75] width 95 height 8
copy label "Coronado"
click at [528, 72] on label "7411 Coronado Ave Unit 301" at bounding box center [574, 75] width 95 height 8
copy label "7411"
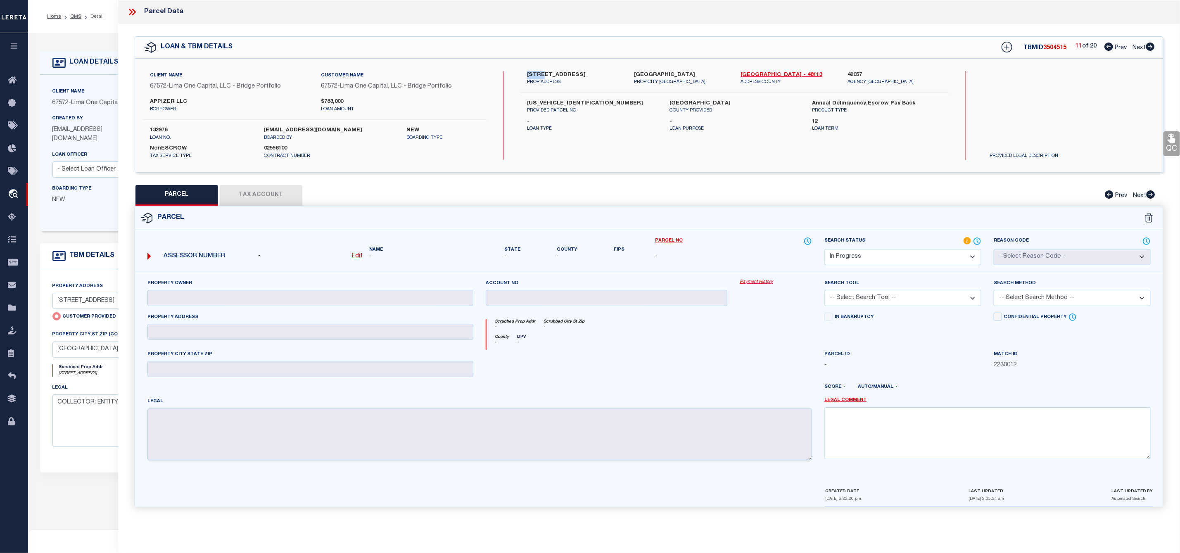
click at [861, 260] on select "Automated Search Bad Parcel Complete Duplicate Parcel High Dollar Reporting In …" at bounding box center [902, 257] width 157 height 16
select select "ND"
click at [824, 250] on select "Automated Search Bad Parcel Complete Duplicate Parcel High Dollar Reporting In …" at bounding box center [902, 257] width 157 height 16
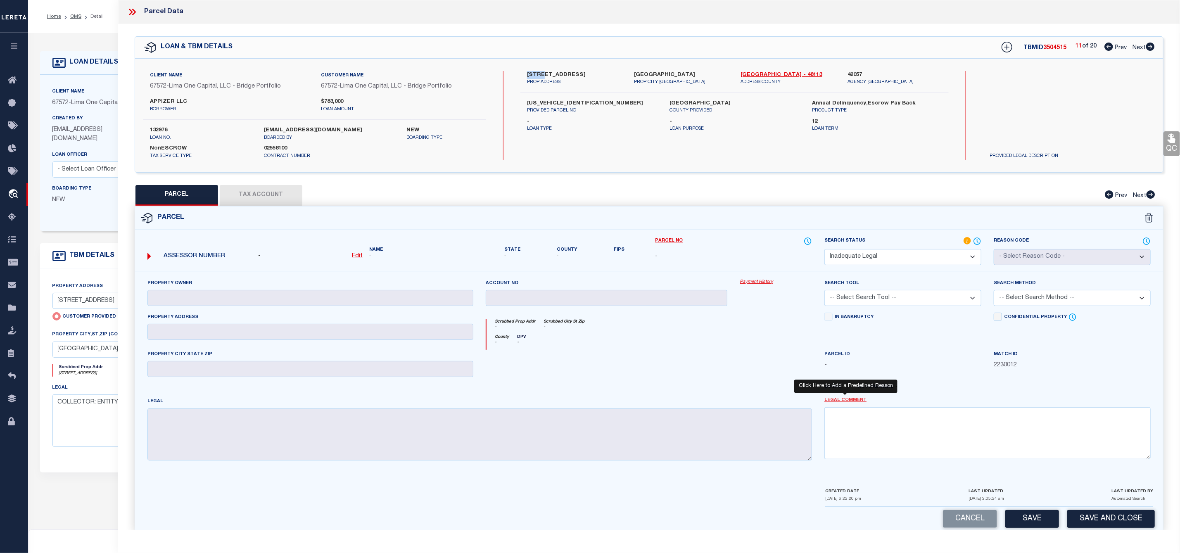
click at [849, 403] on link "Legal Comment" at bounding box center [845, 400] width 42 height 7
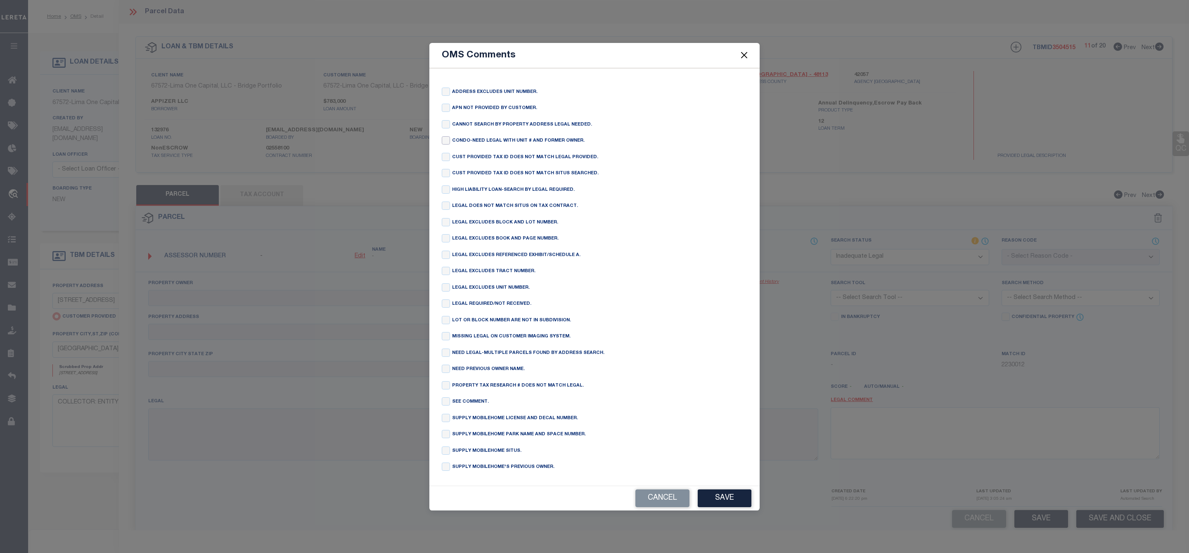
click at [445, 136] on input "checkbox" at bounding box center [446, 140] width 8 height 8
checkbox input "true"
click at [730, 505] on button "Save" at bounding box center [725, 498] width 54 height 18
type textarea "CONDO-NEED LEGAL WITH UNIT # AND FORMER OWNER."
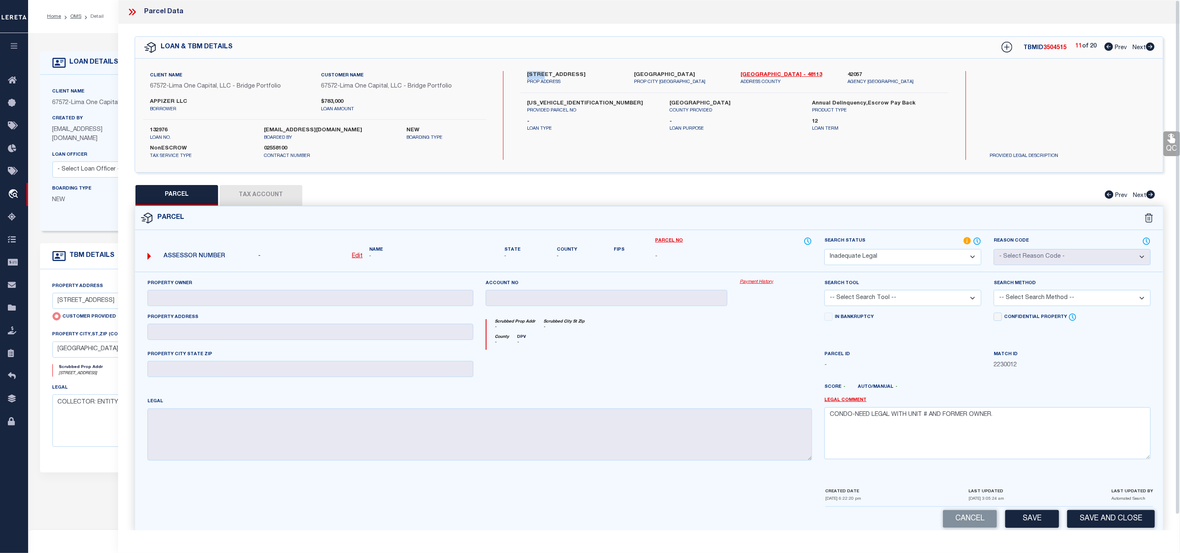
scroll to position [17, 0]
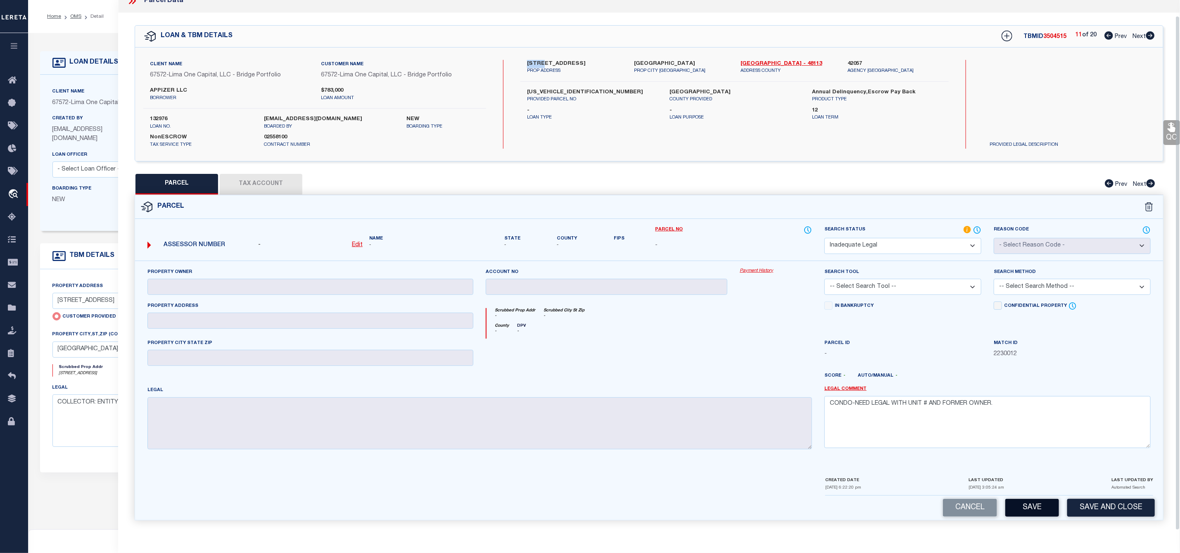
click at [1035, 503] on button "Save" at bounding box center [1032, 508] width 54 height 18
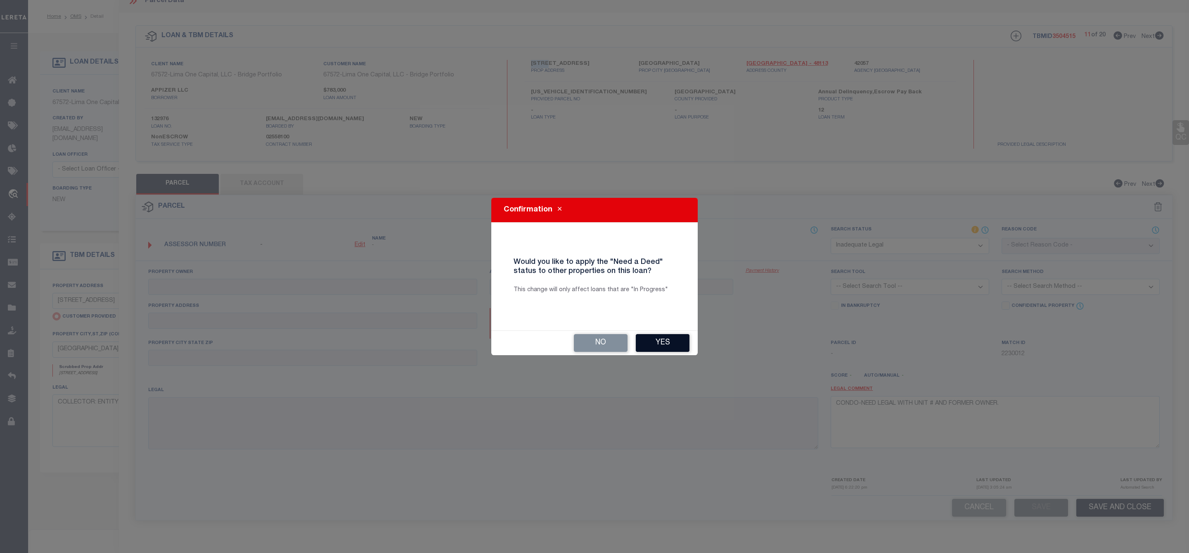
click at [669, 346] on button "Yes" at bounding box center [663, 343] width 54 height 18
select select "50"
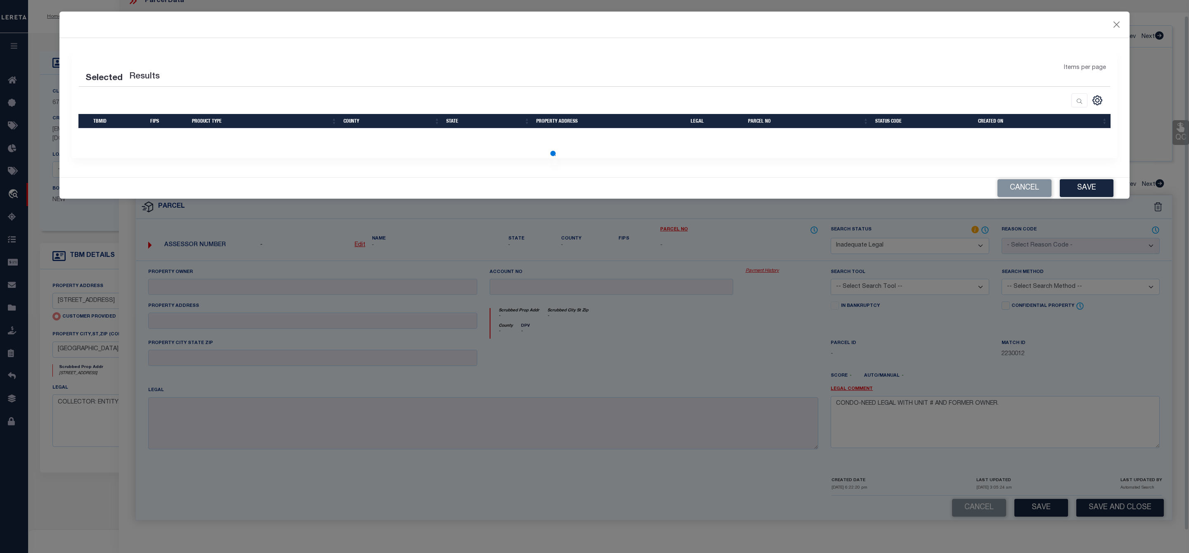
select select "50"
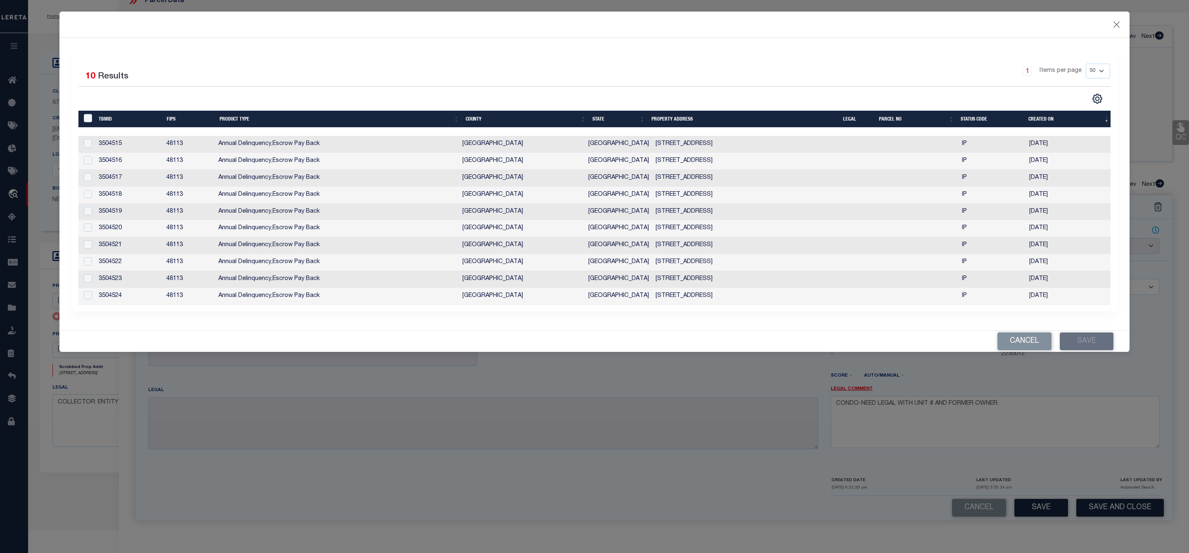
click at [85, 123] on div "" at bounding box center [89, 118] width 14 height 9
click at [84, 119] on input "" at bounding box center [88, 118] width 8 height 8
checkbox input "true"
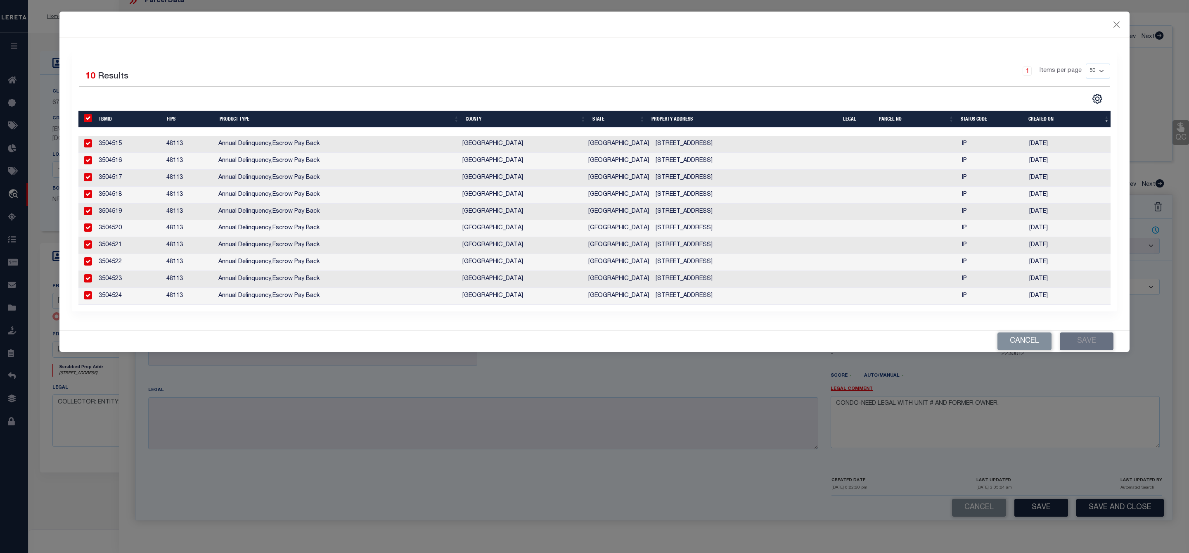
checkbox input "true"
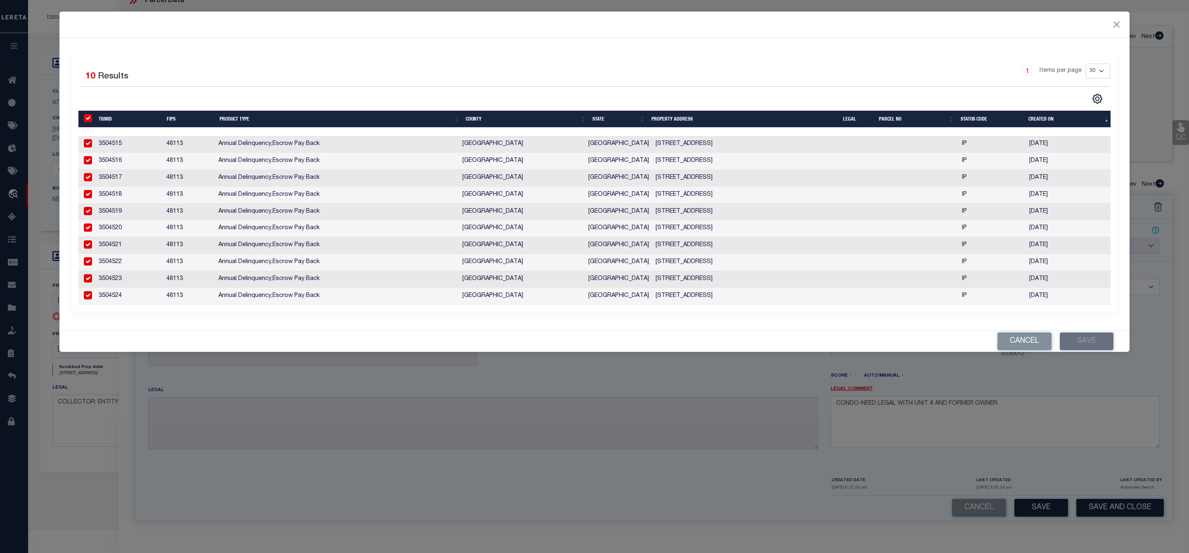
checkbox input "true"
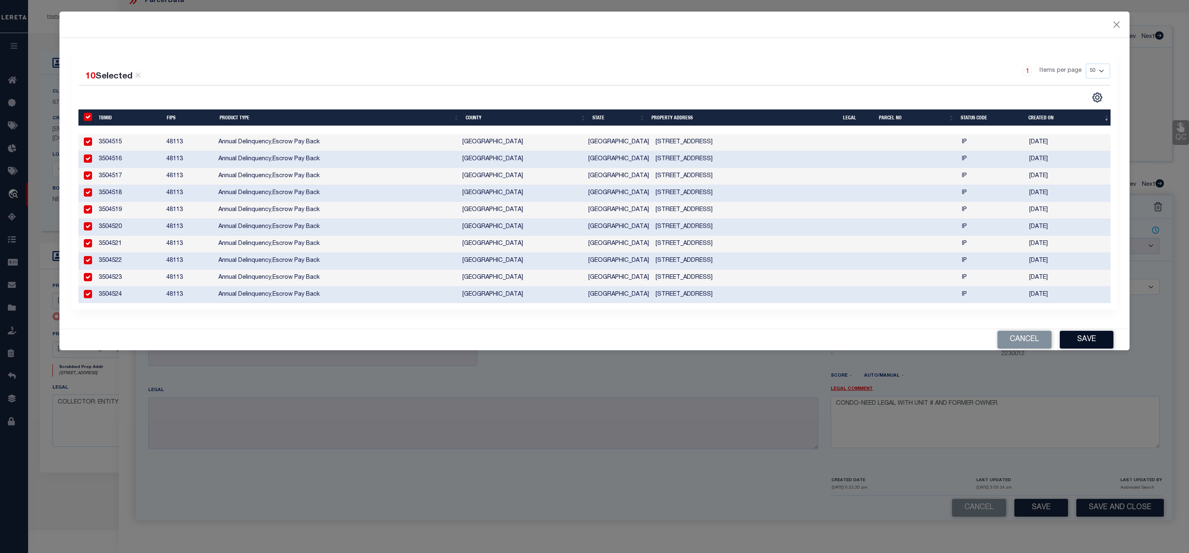
click at [1102, 347] on button "Save" at bounding box center [1087, 340] width 54 height 18
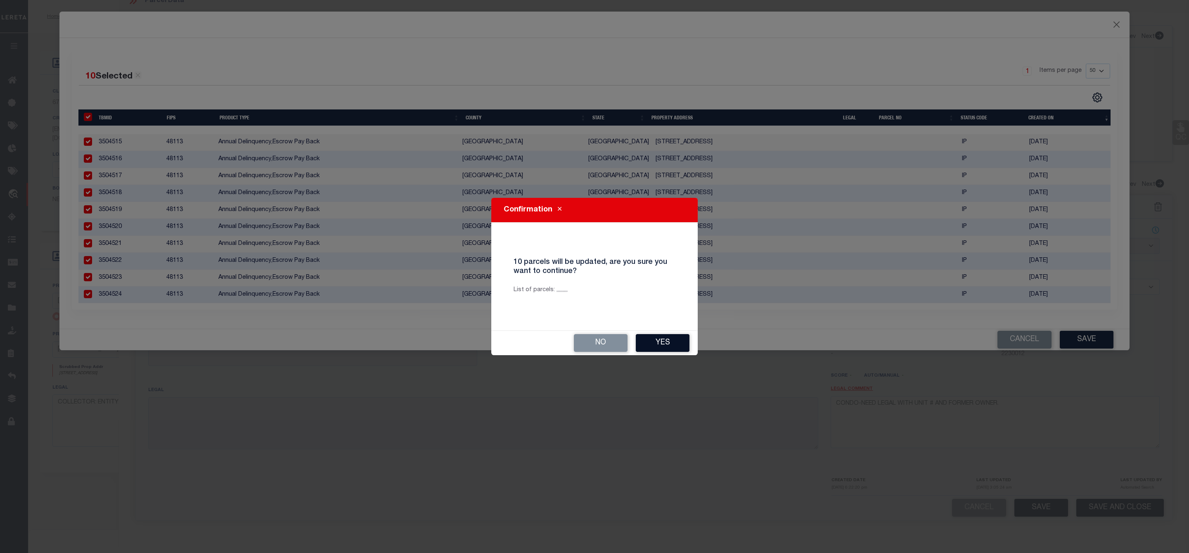
click at [672, 340] on button "Yes" at bounding box center [663, 343] width 54 height 18
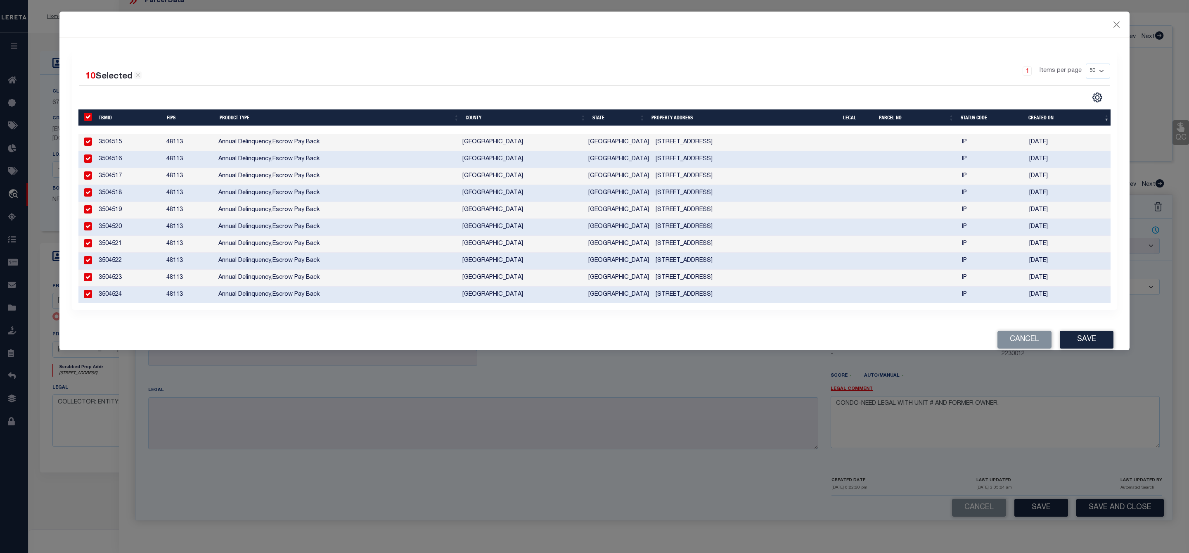
select select "AS"
checkbox input "false"
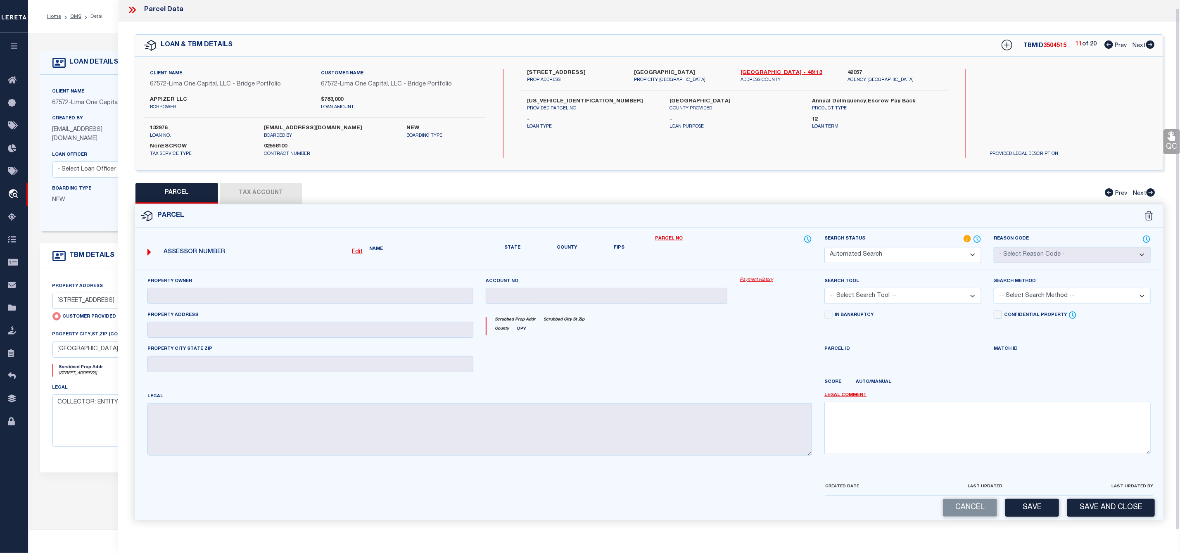
select select "ND"
checkbox input "false"
type textarea "CONDO-NEED LEGAL WITH UNIT # AND FORMER OWNER."
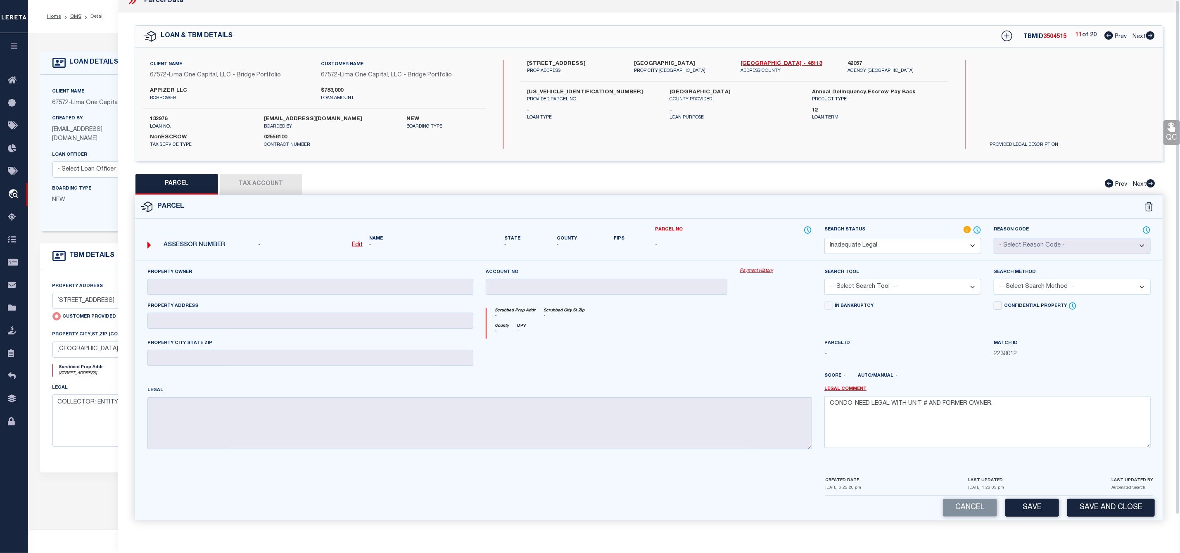
scroll to position [0, 0]
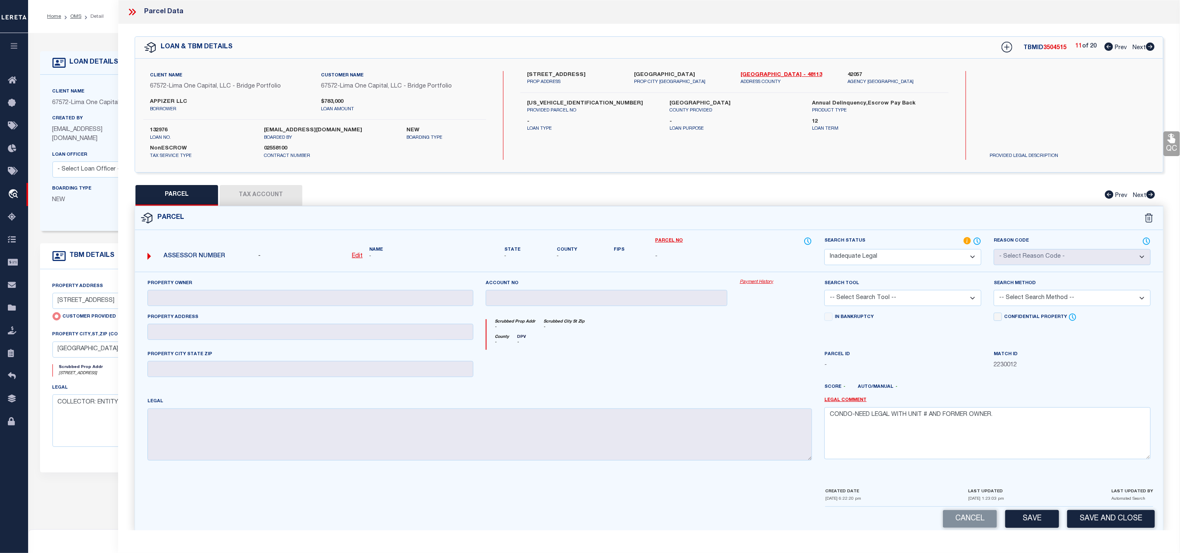
click at [131, 12] on icon at bounding box center [132, 12] width 11 height 11
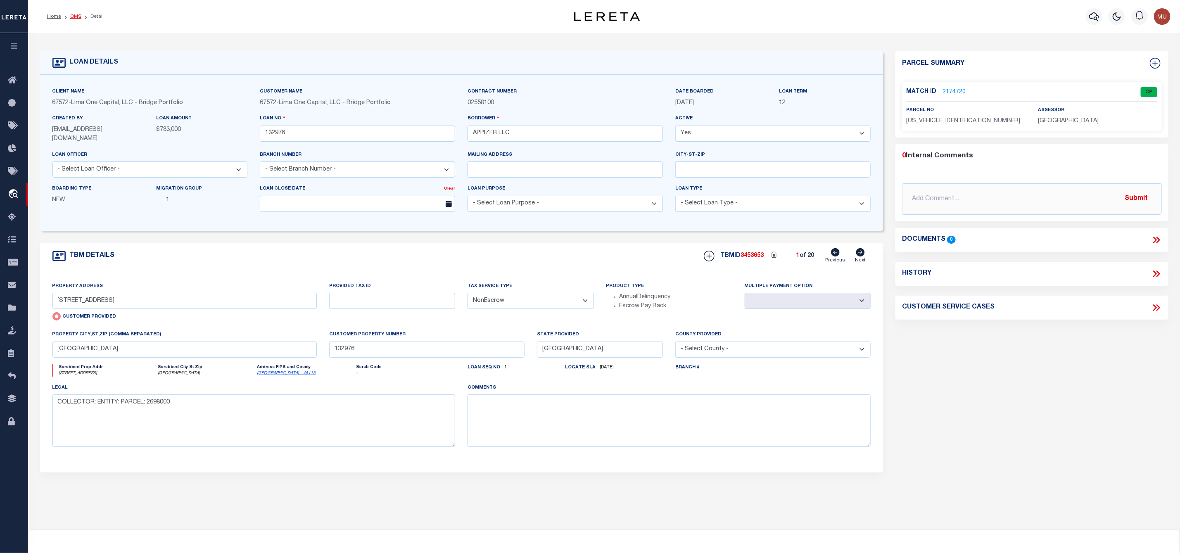
click at [74, 18] on link "OMS" at bounding box center [75, 16] width 11 height 5
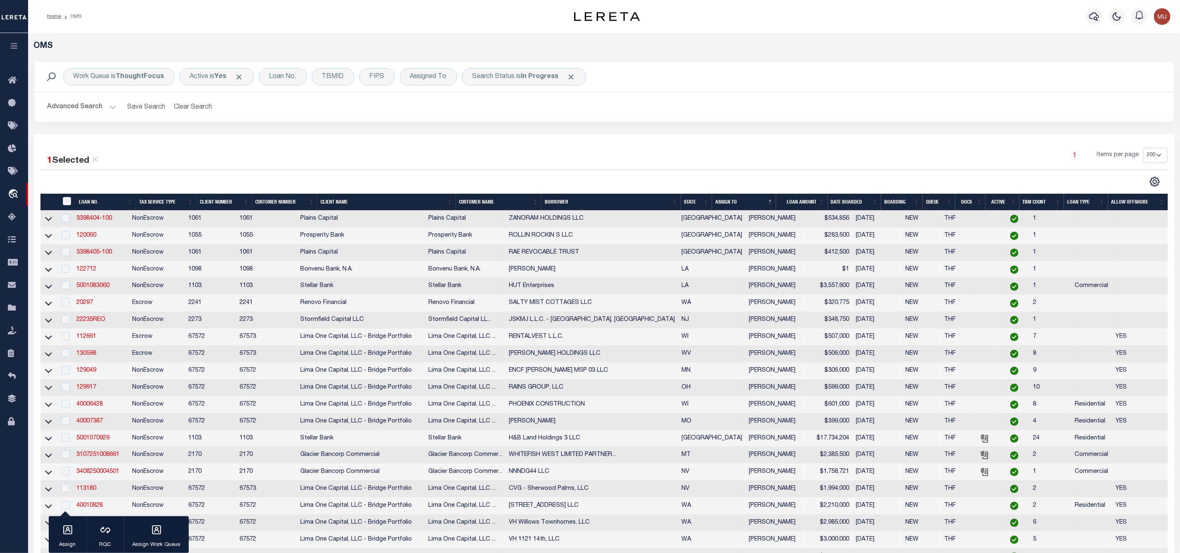
scroll to position [62, 0]
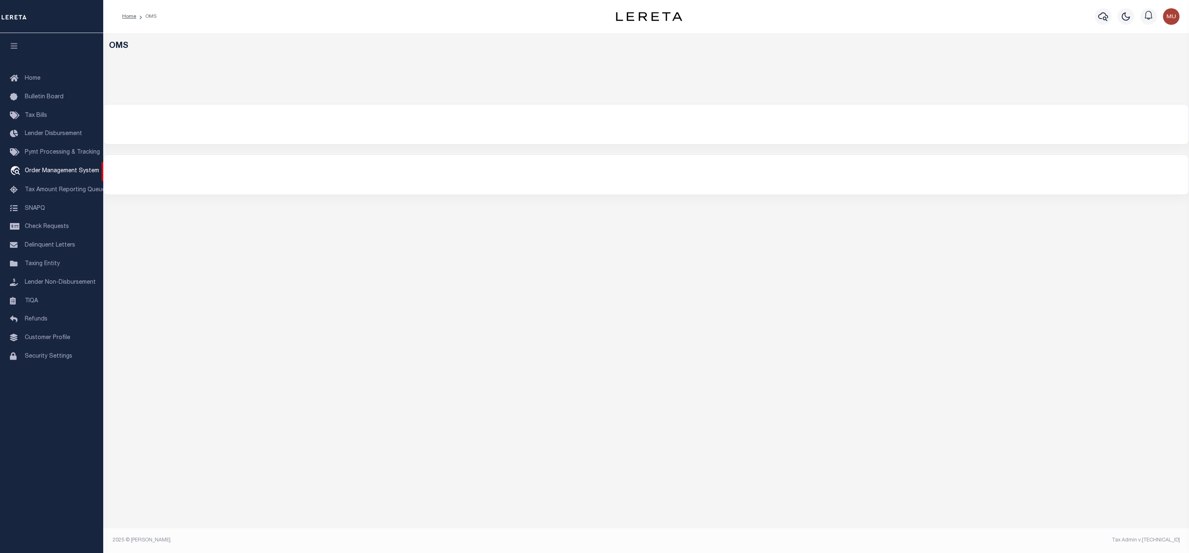
select select "200"
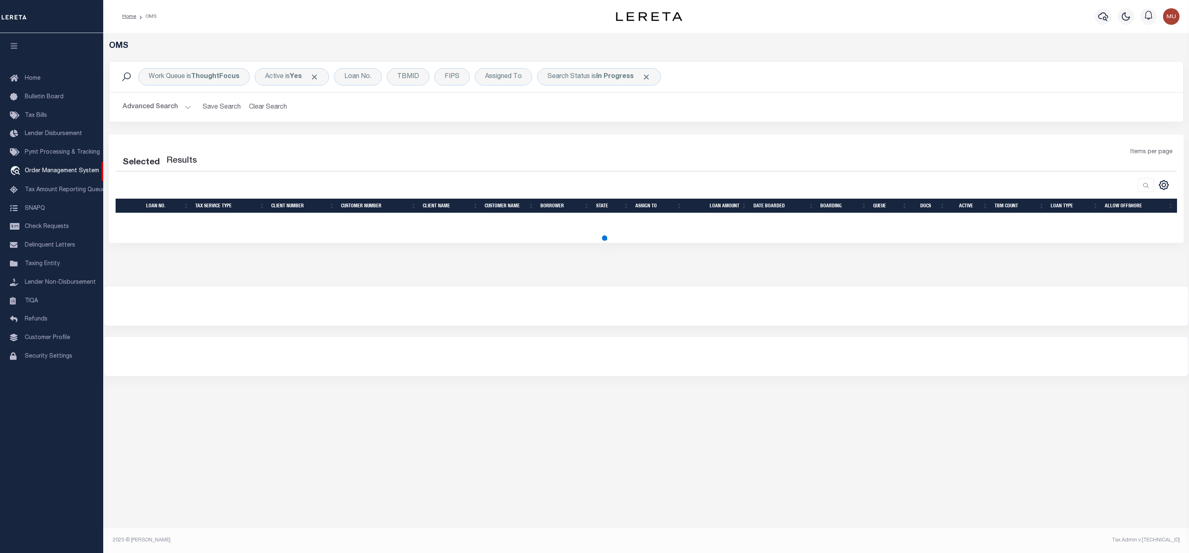
select select "200"
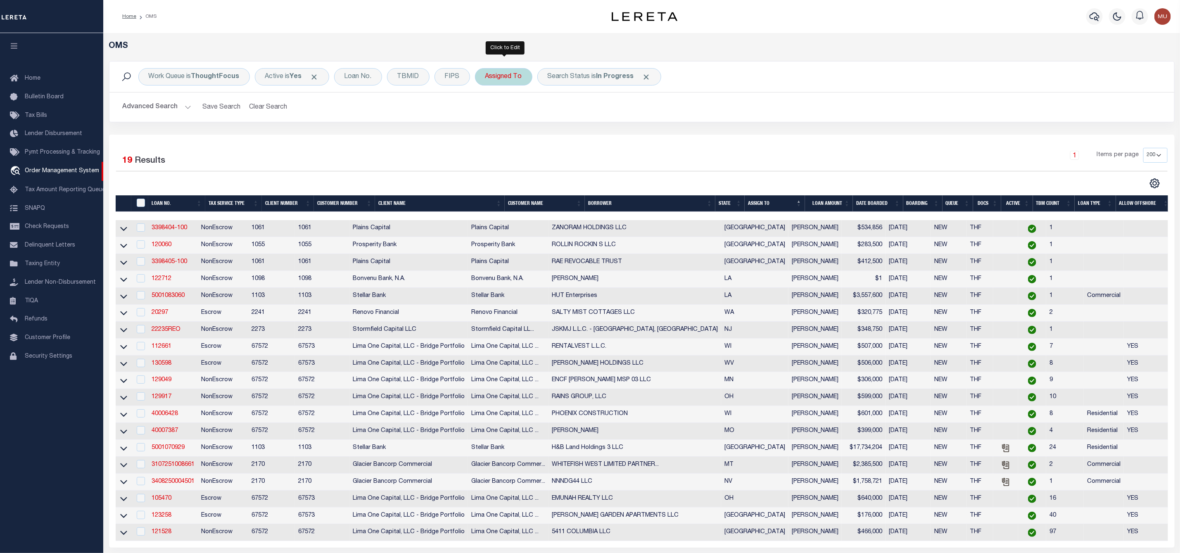
click at [515, 84] on div "Assigned To" at bounding box center [503, 76] width 57 height 17
click at [418, 150] on div "1 Items per page 10 25 50 100 200" at bounding box center [774, 158] width 785 height 21
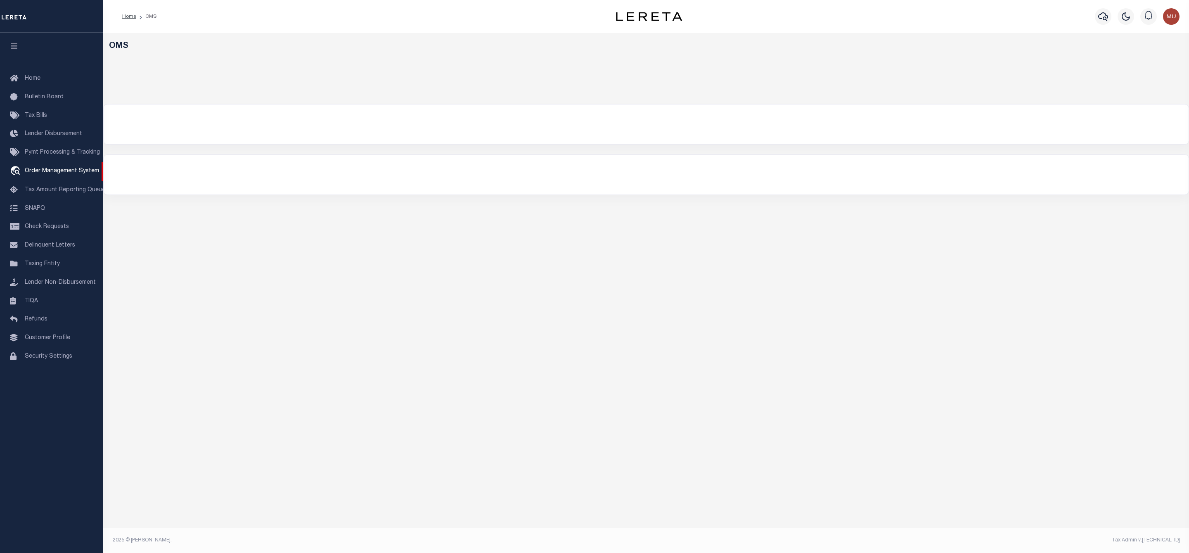
select select "200"
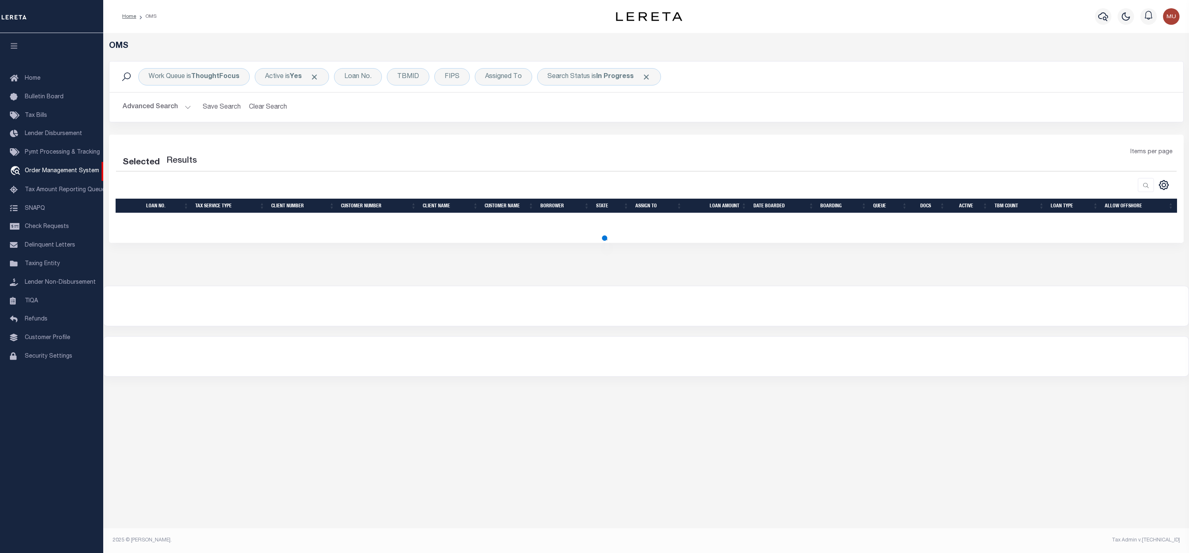
select select "200"
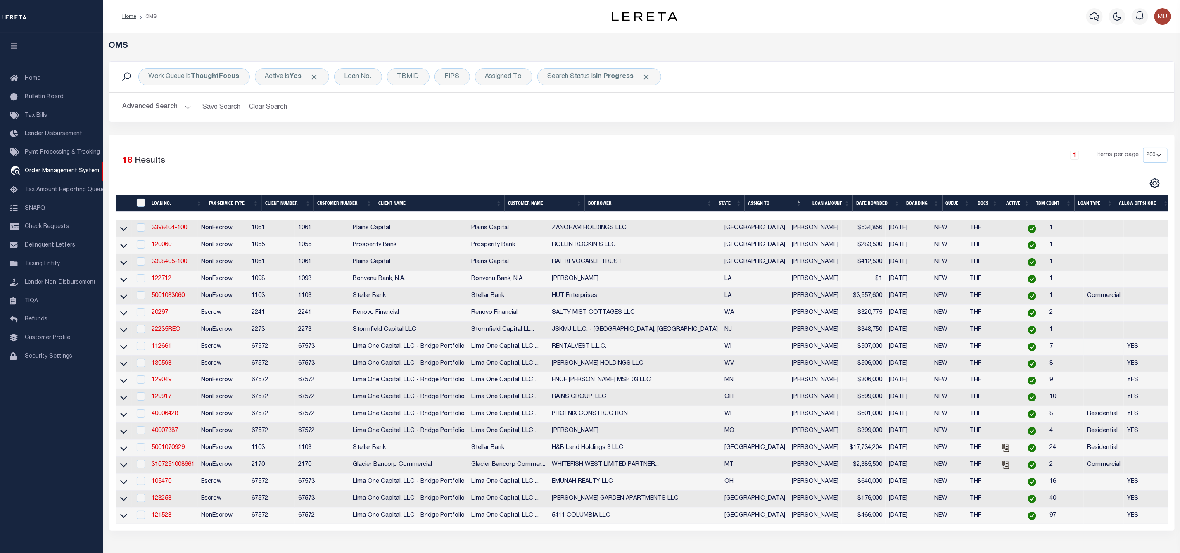
scroll to position [124, 0]
